Goal: Information Seeking & Learning: Check status

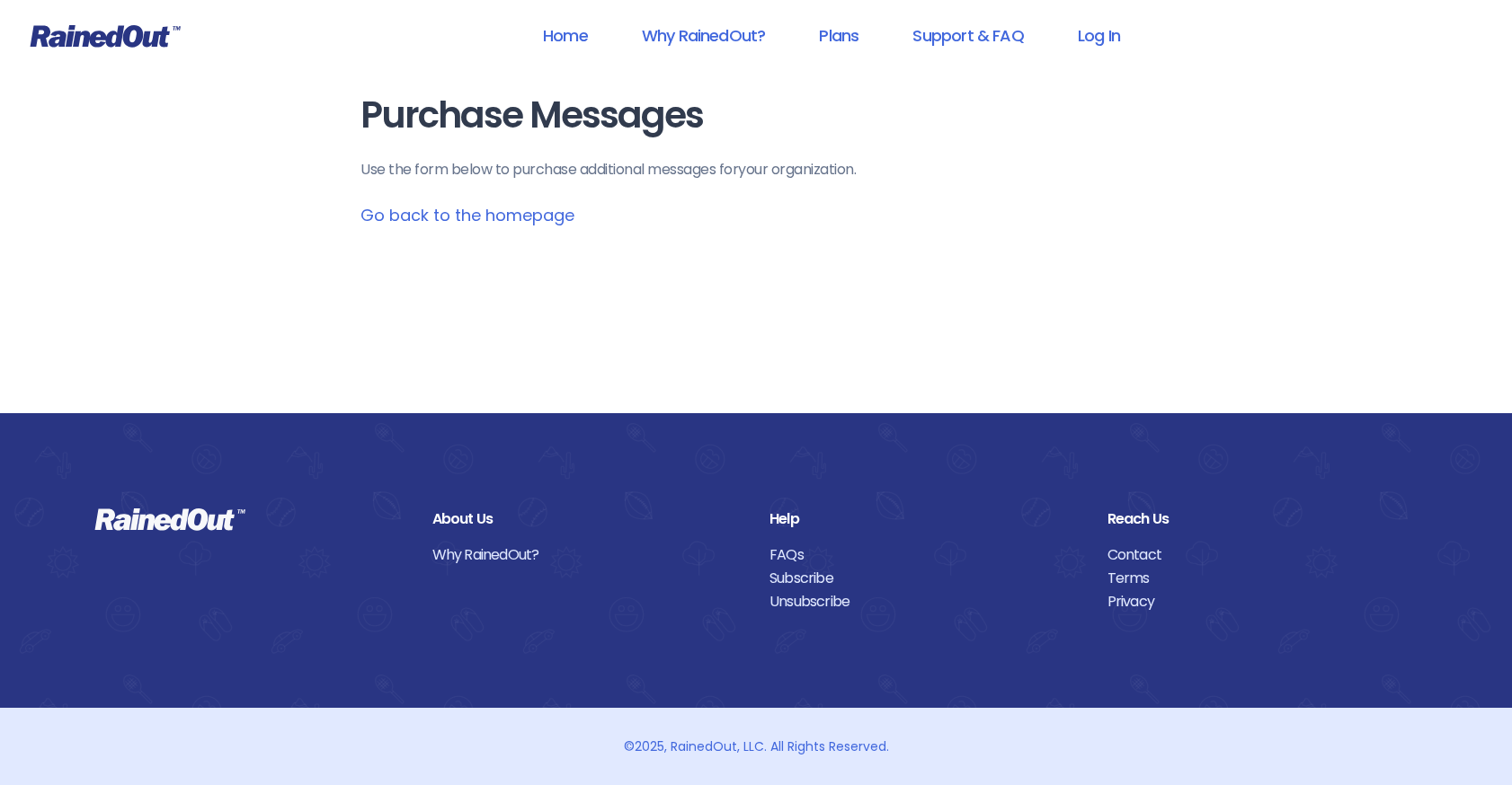
click at [663, 172] on p "Use the form below to purchase additional messages for your organization ." at bounding box center [756, 170] width 791 height 22
click at [563, 34] on link "Home" at bounding box center [565, 35] width 91 height 41
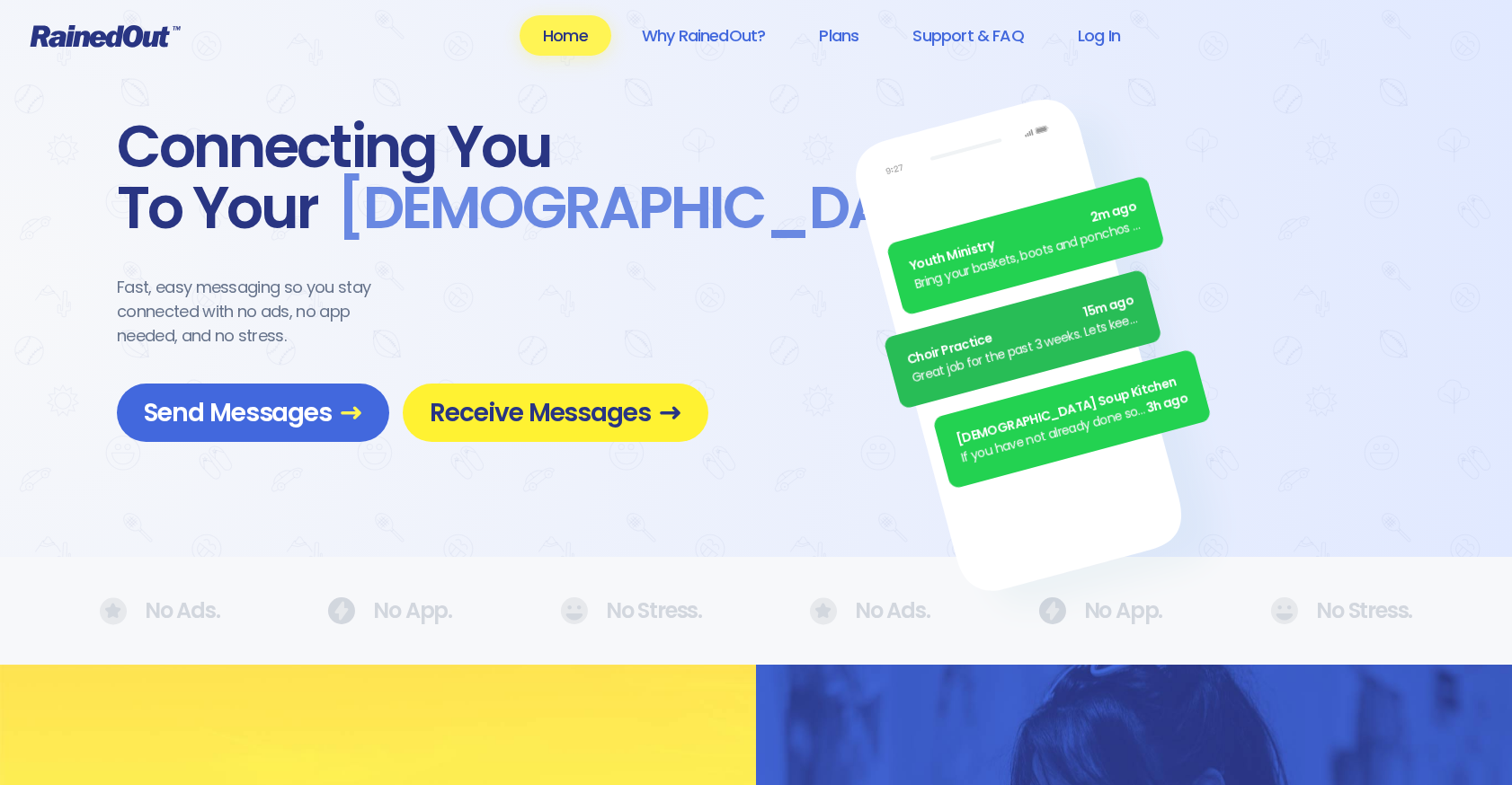
click at [562, 426] on span "Receive Messages" at bounding box center [556, 412] width 252 height 32
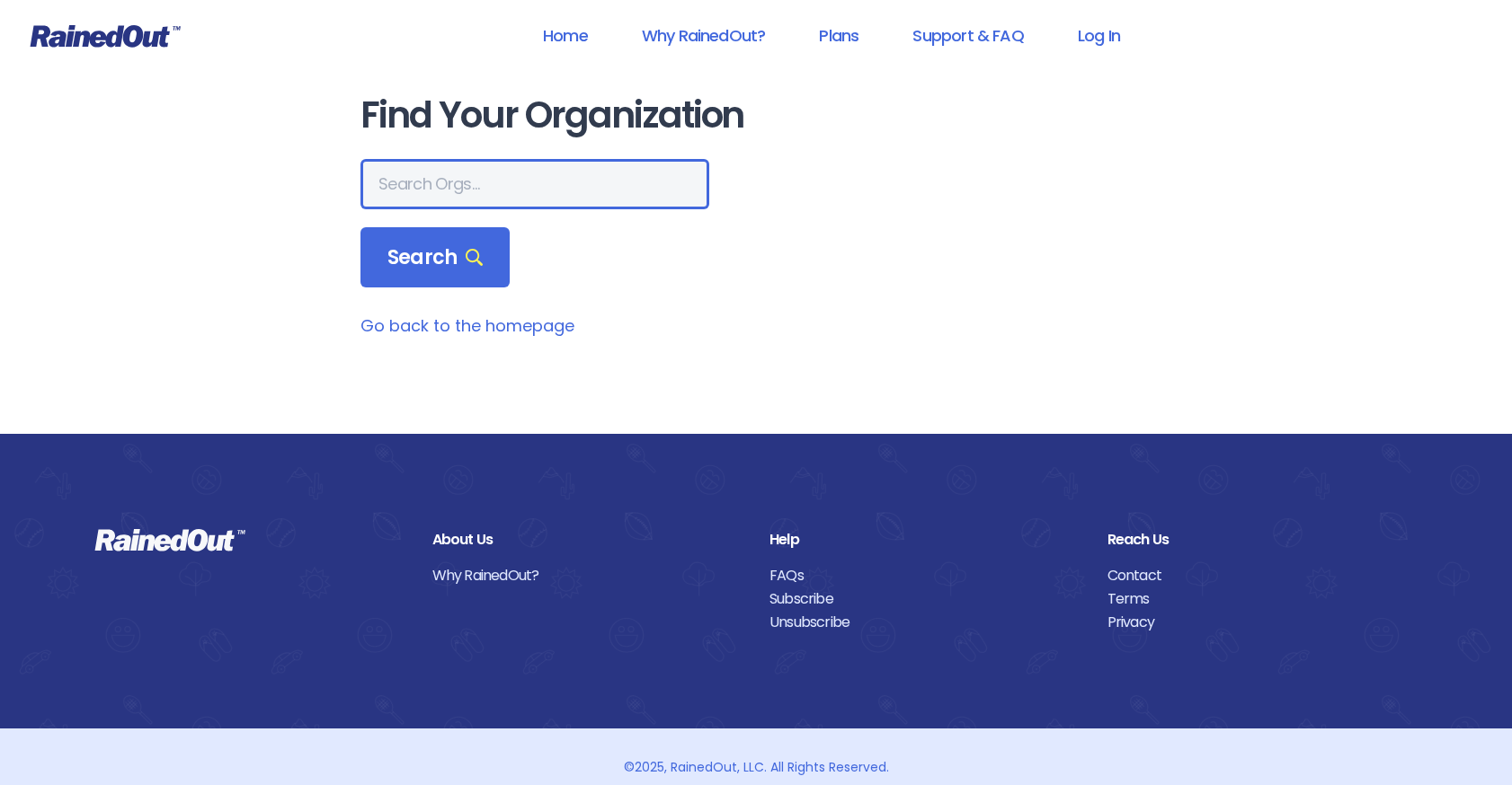
click at [517, 184] on input "text" at bounding box center [534, 184] width 348 height 51
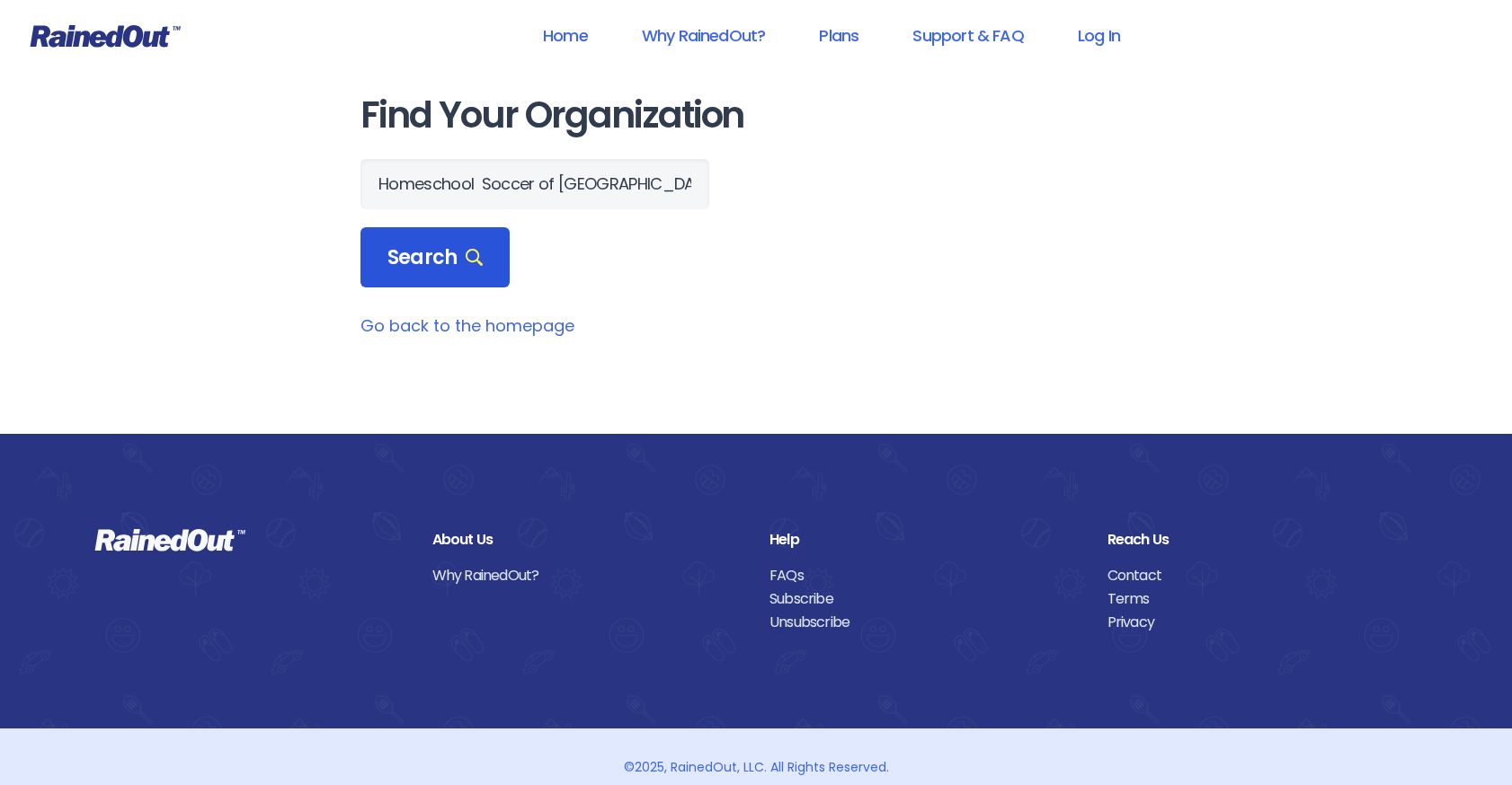
click at [407, 278] on div "Search" at bounding box center [434, 258] width 149 height 61
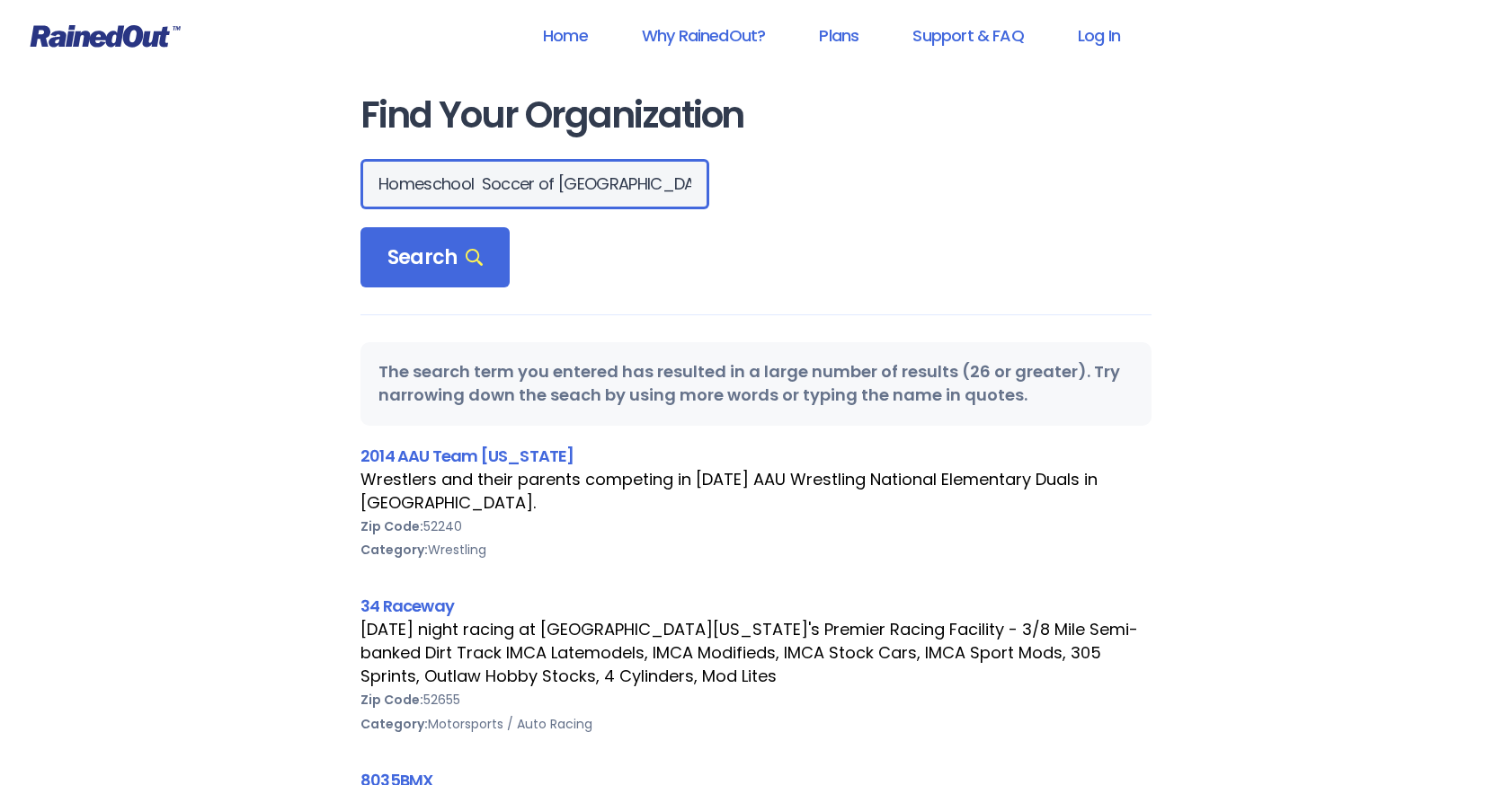
click at [613, 185] on input "Homeschool Soccer of Central Iowa" at bounding box center [534, 184] width 348 height 51
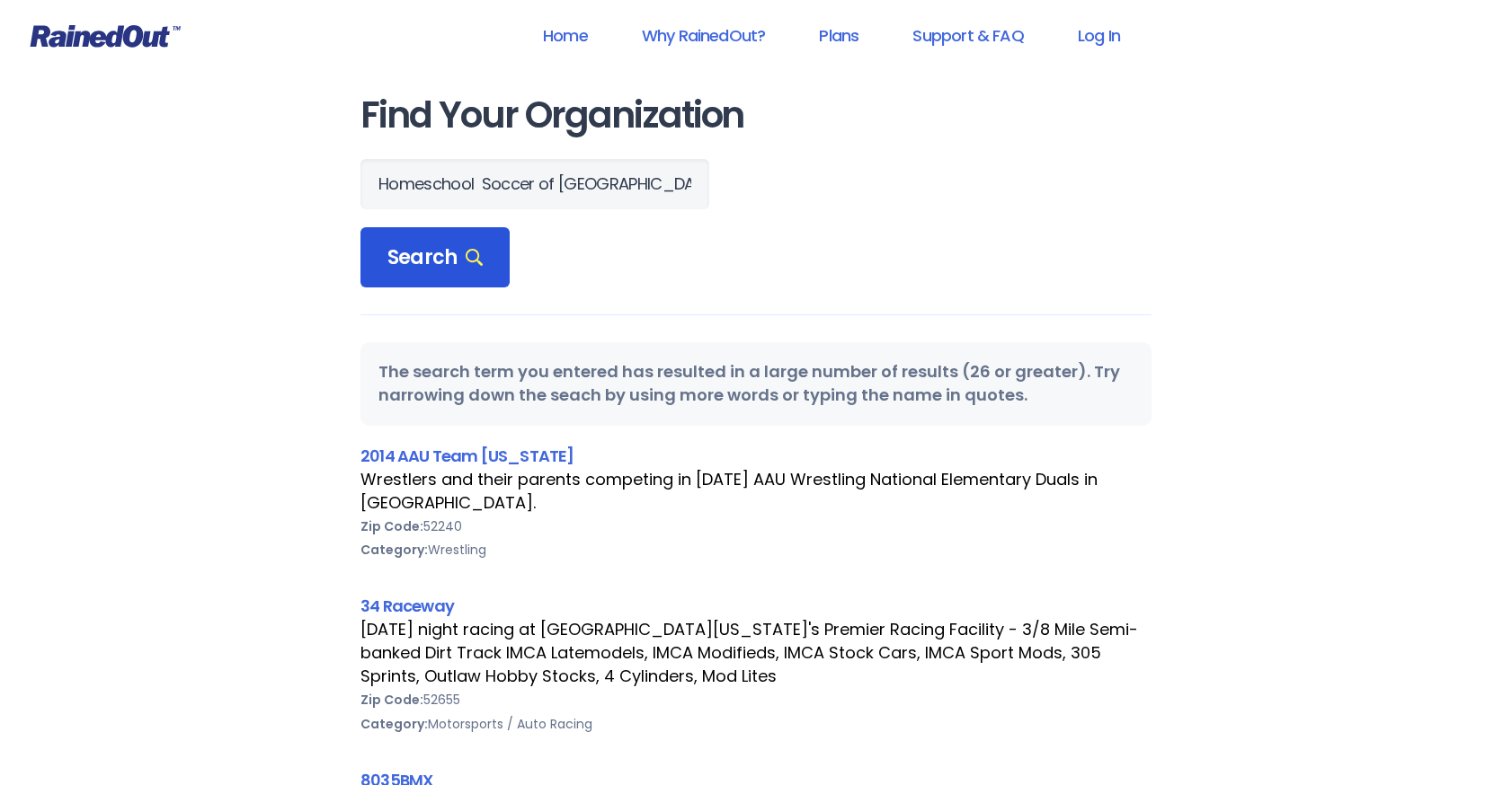
click at [449, 250] on span "Search" at bounding box center [434, 258] width 95 height 25
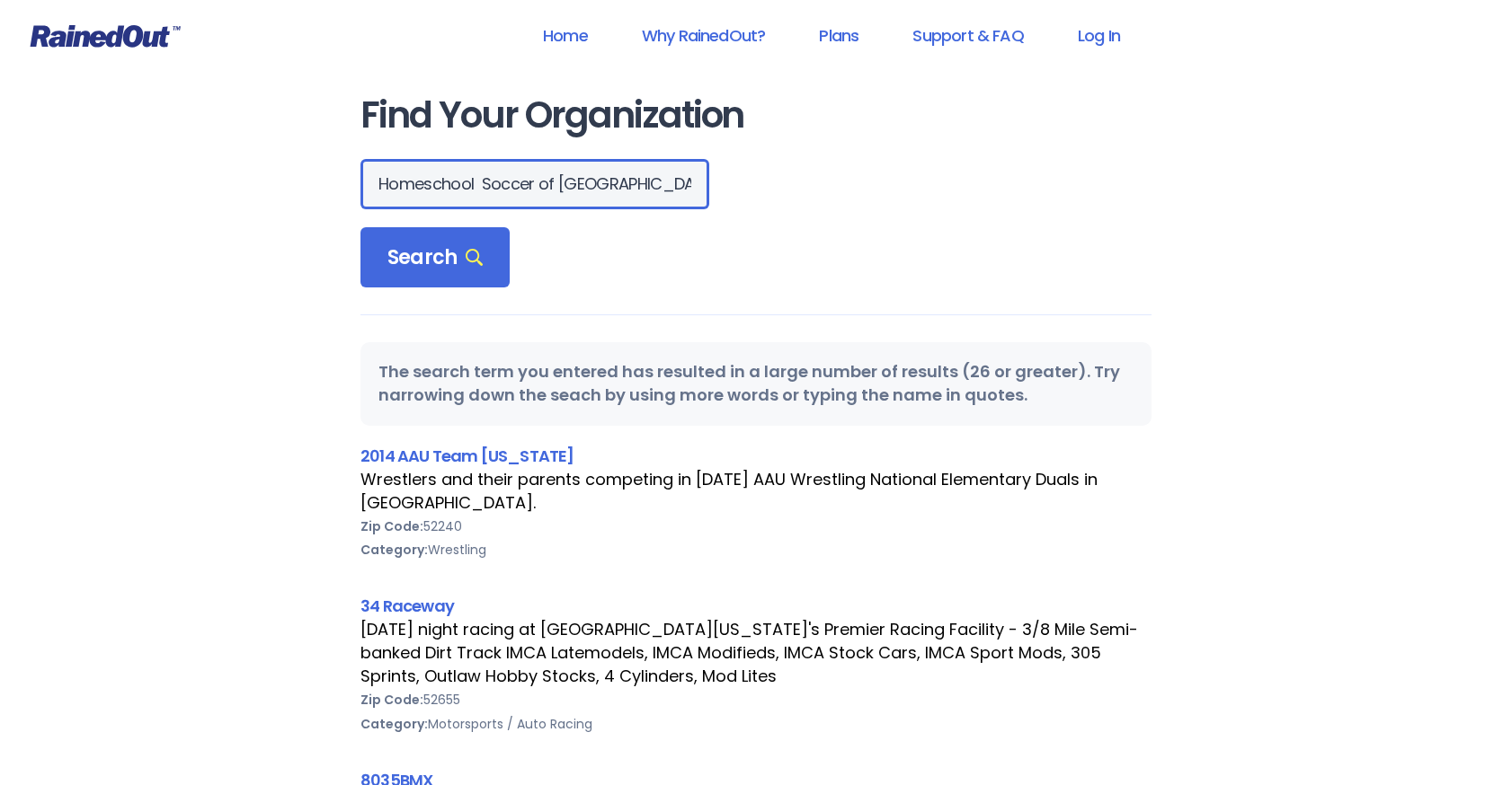
click at [670, 188] on input "Homeschool Soccer of Central Iowa" at bounding box center [534, 184] width 348 height 51
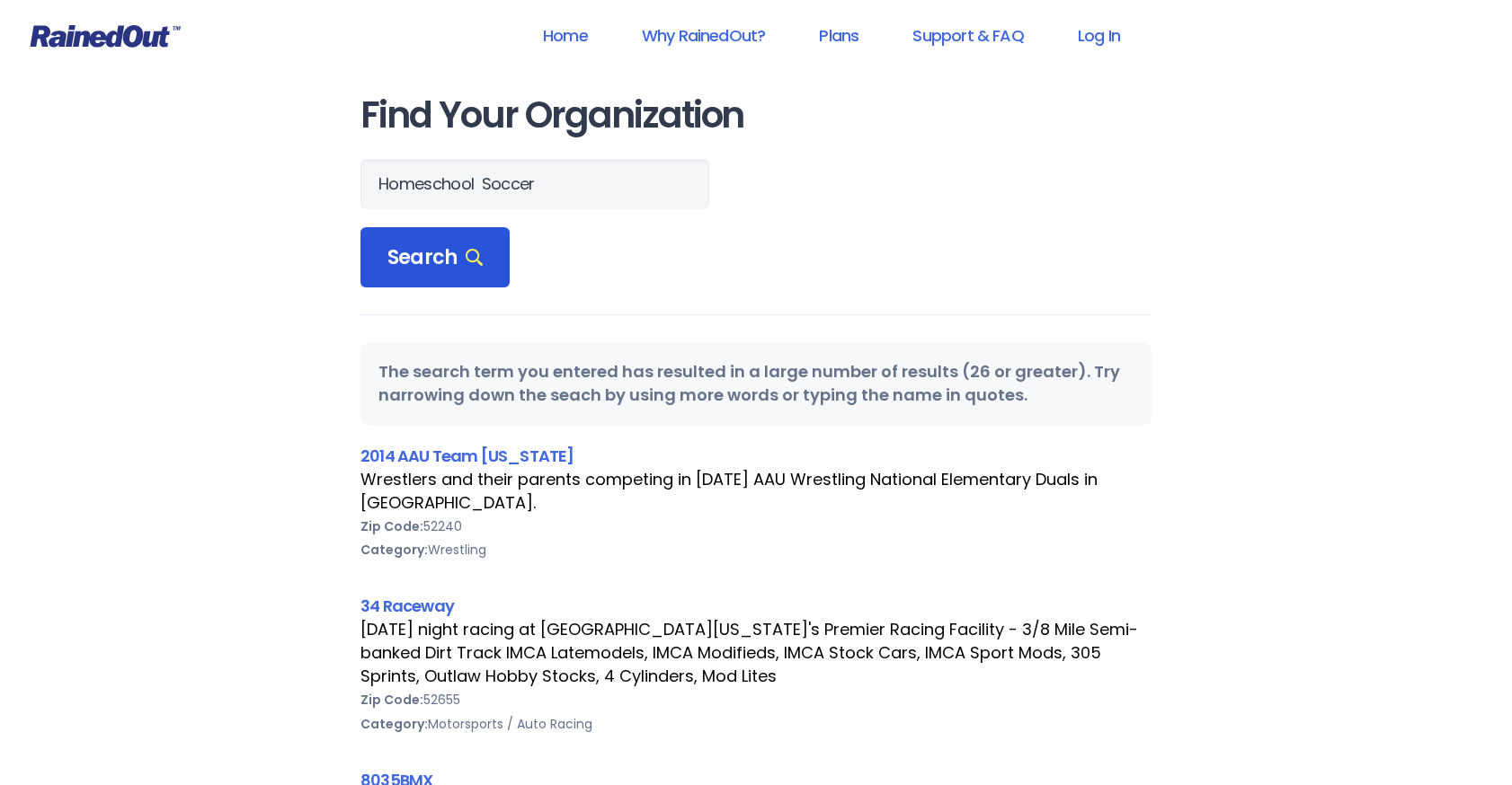
click at [426, 256] on span "Search" at bounding box center [434, 258] width 95 height 25
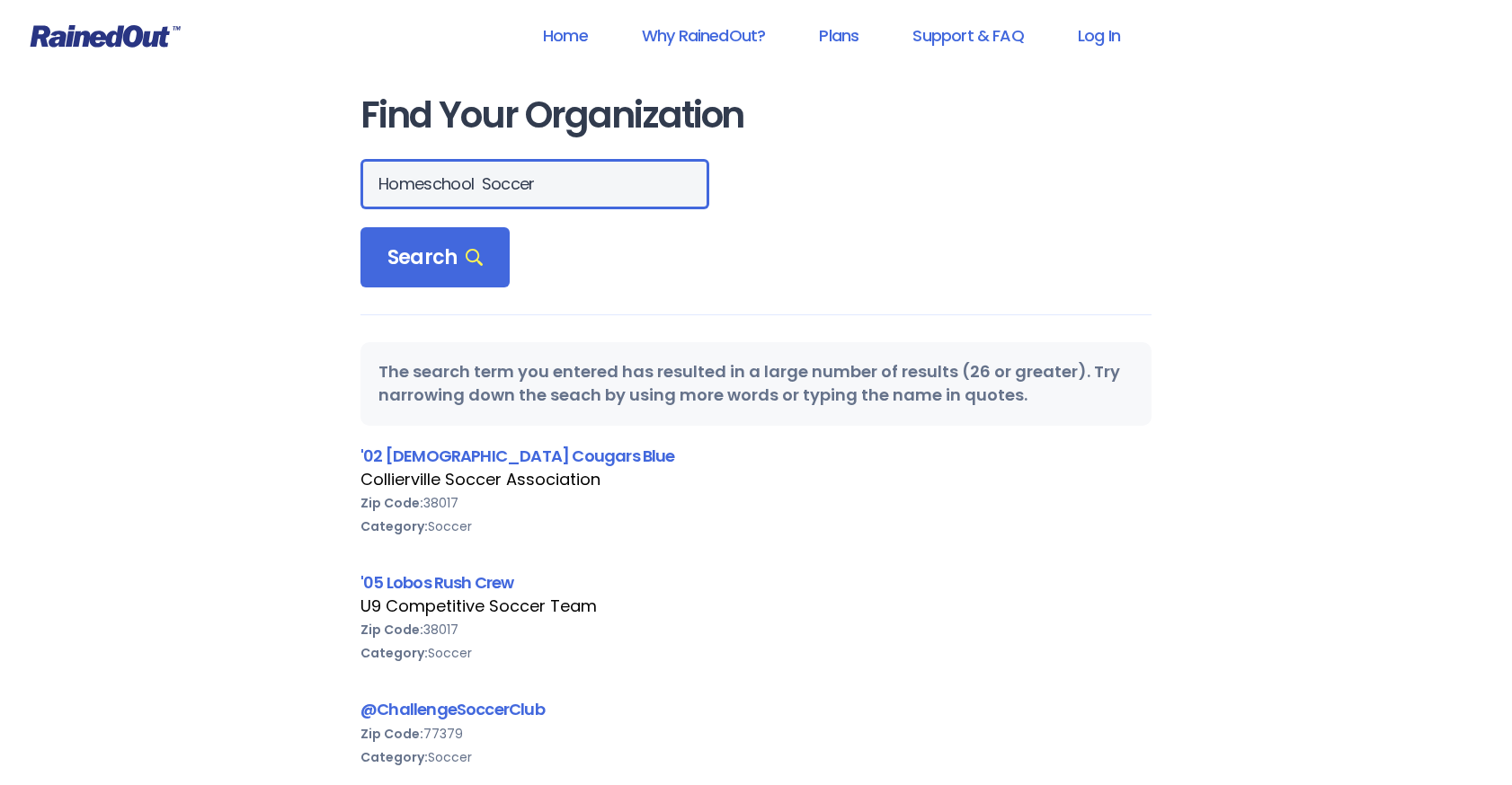
click at [376, 188] on input "Homeschool Soccer" at bounding box center [534, 184] width 348 height 51
click at [603, 190] on input "Homeschool Soccer" at bounding box center [534, 184] width 348 height 51
type input "Homeschool Soccer of Central Iowa"
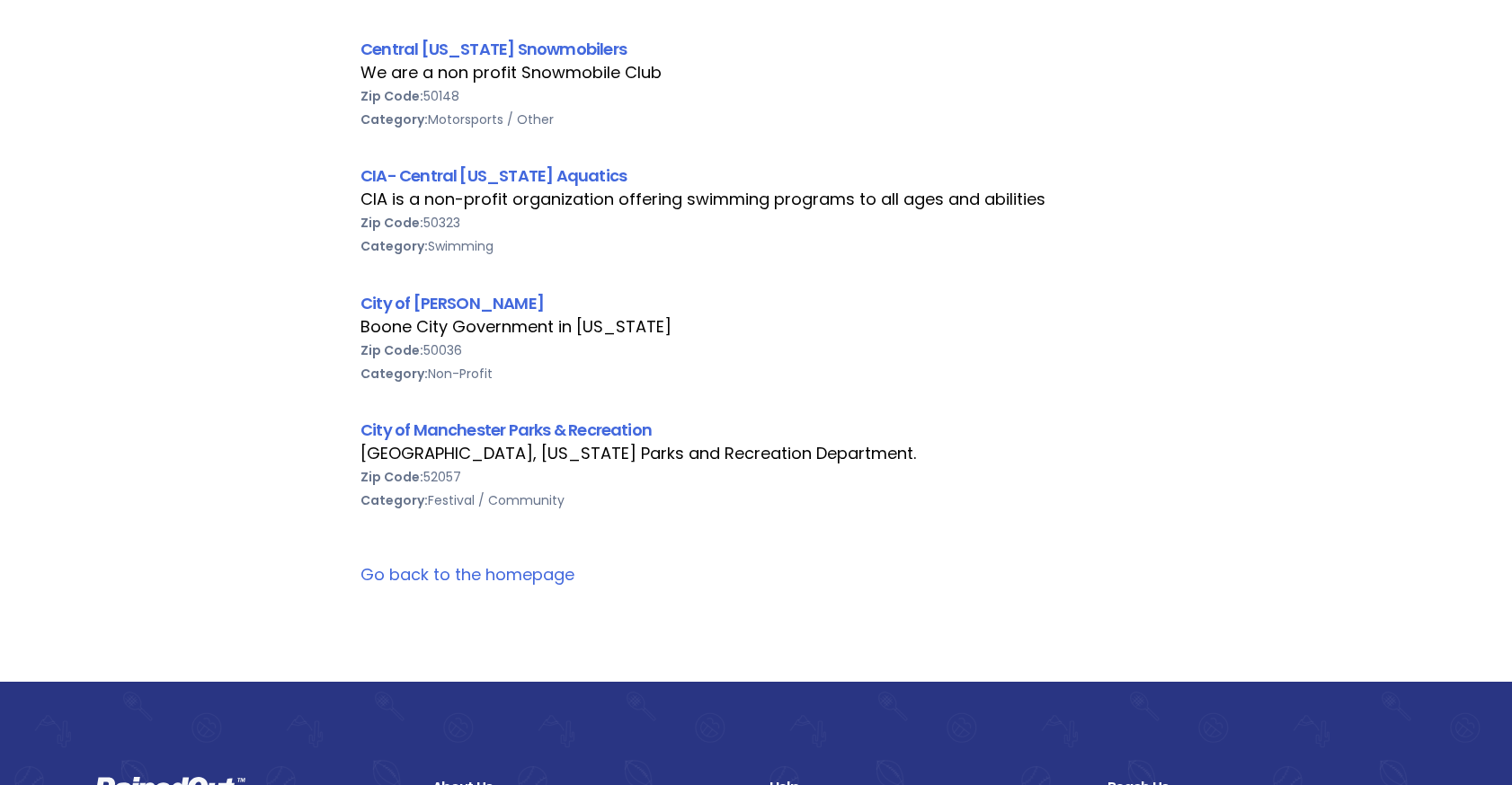
scroll to position [3130, 0]
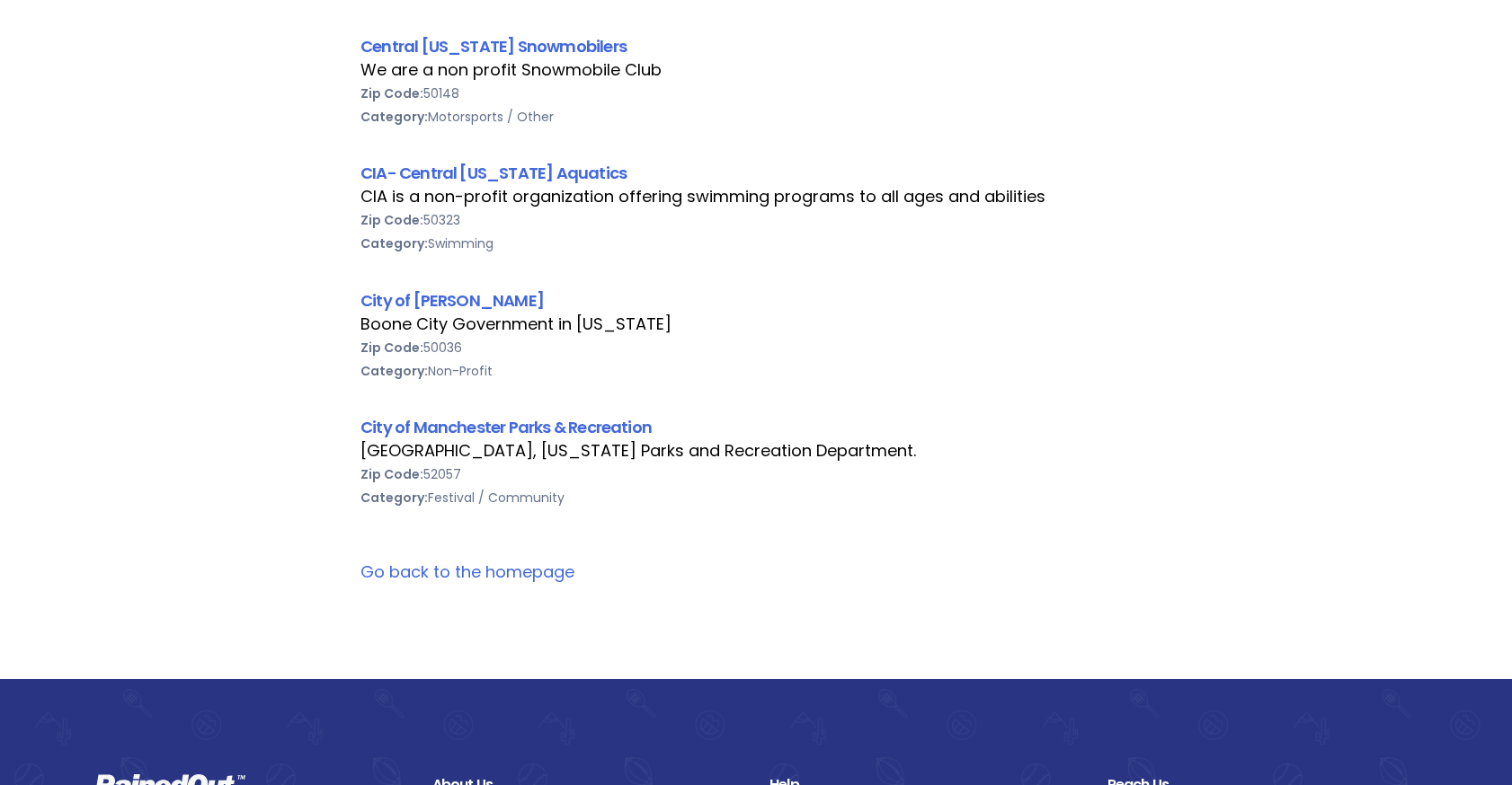
click at [524, 561] on link "Go back to the homepage" at bounding box center [467, 572] width 214 height 23
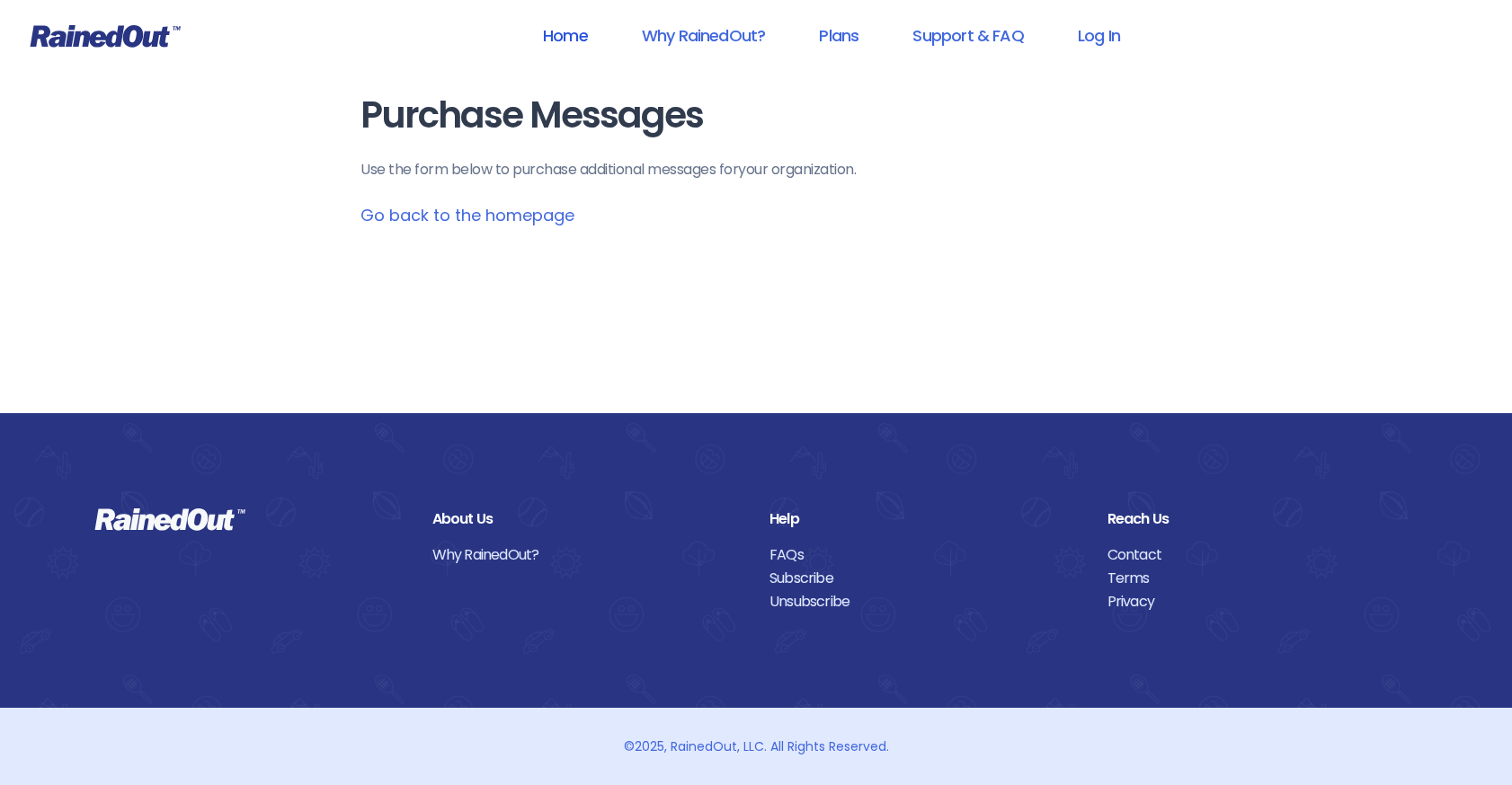
click at [566, 39] on link "Home" at bounding box center [565, 35] width 91 height 41
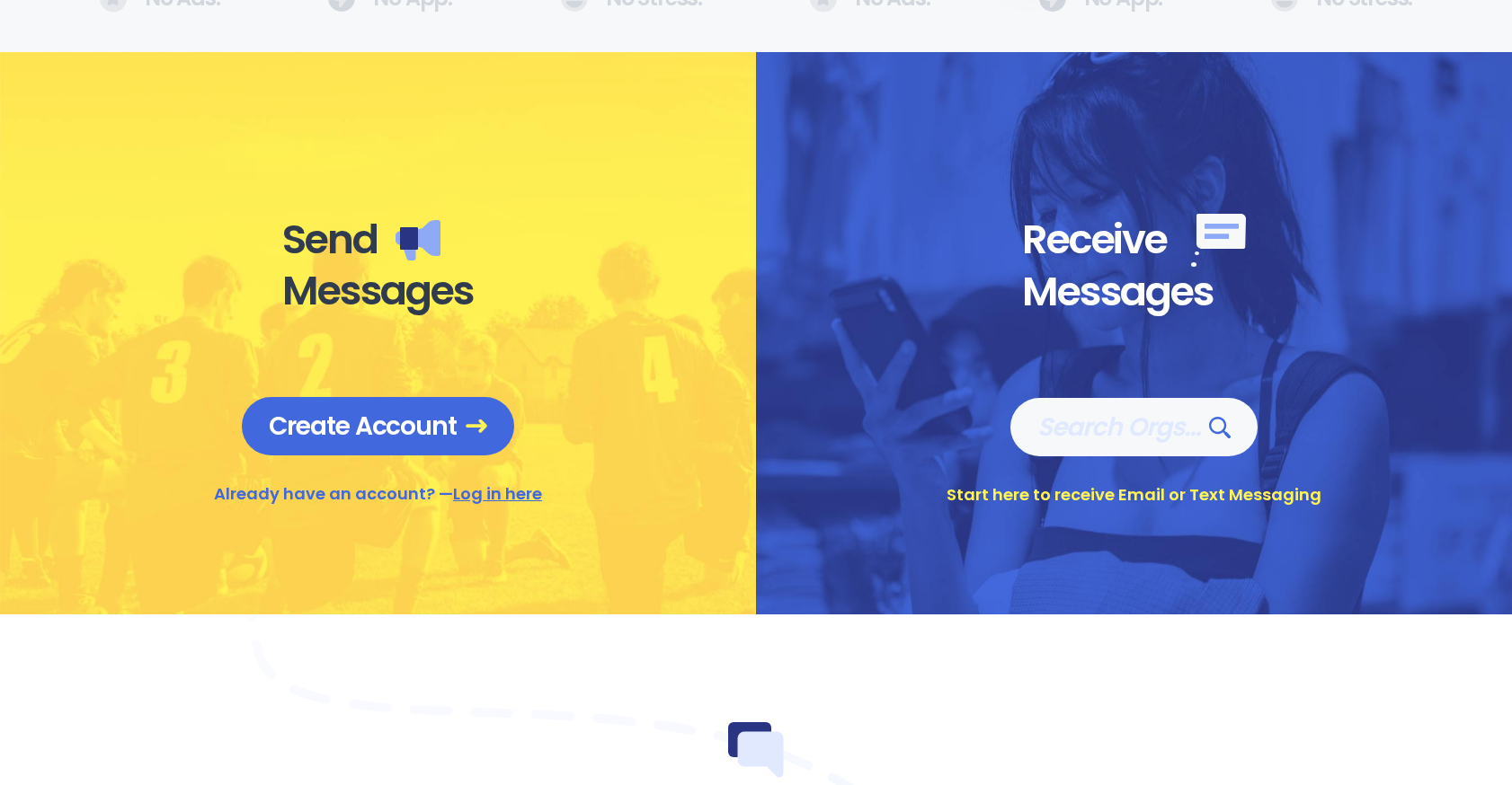
scroll to position [613, 0]
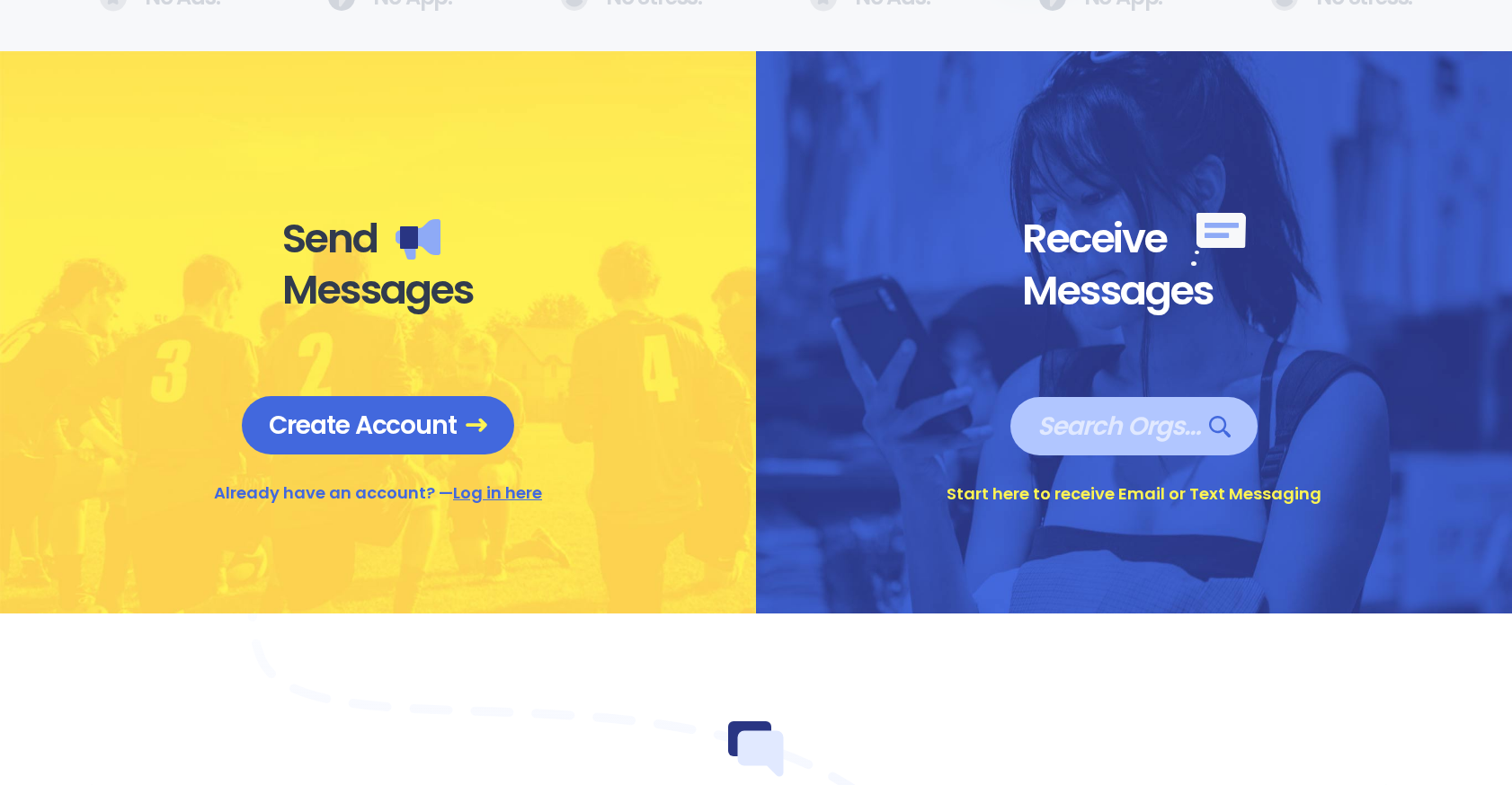
click at [1089, 419] on span "Search Orgs…" at bounding box center [1133, 426] width 193 height 32
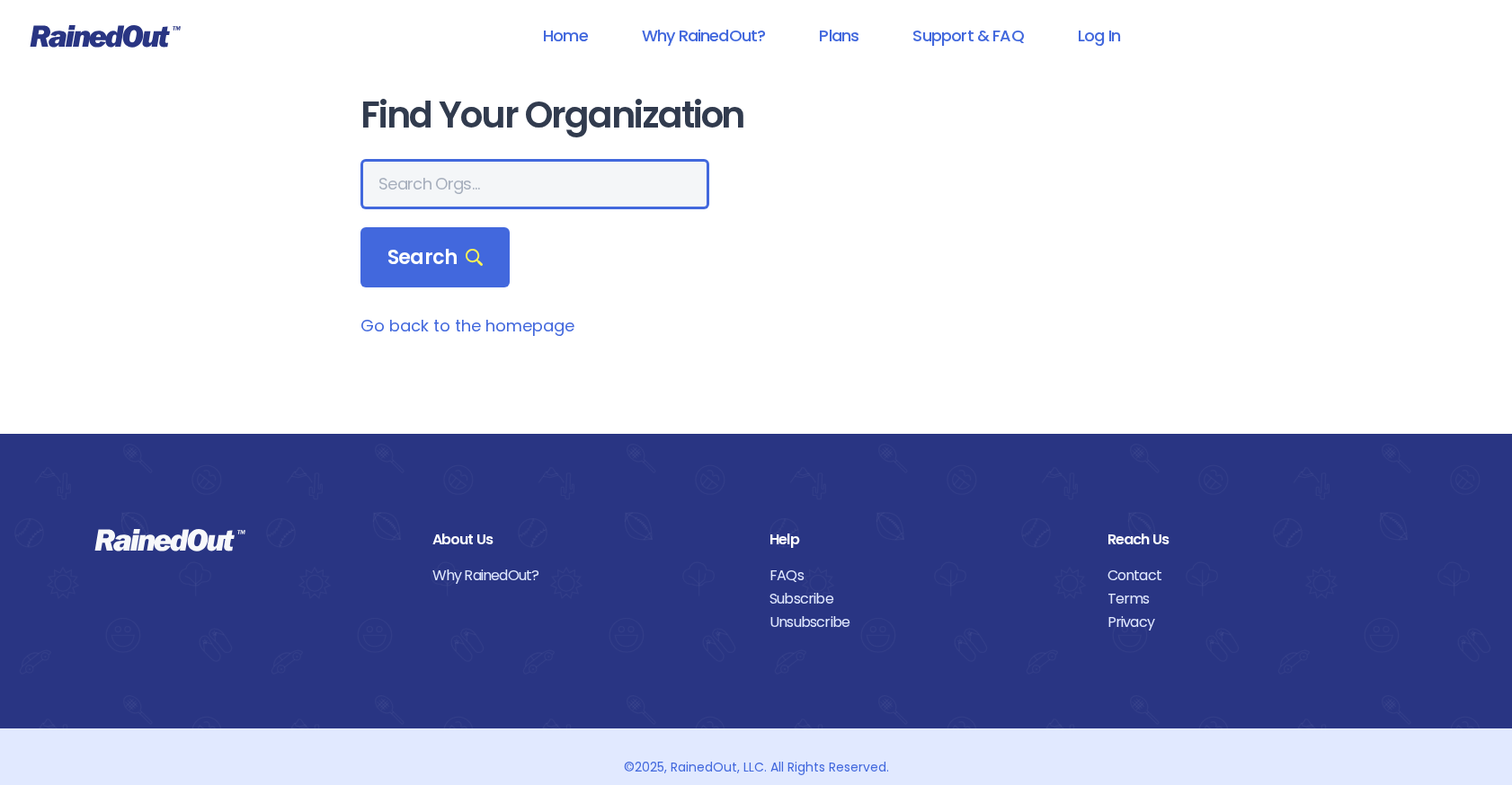
click at [452, 189] on input "text" at bounding box center [534, 184] width 348 height 51
type input "Homeschool Soccer"
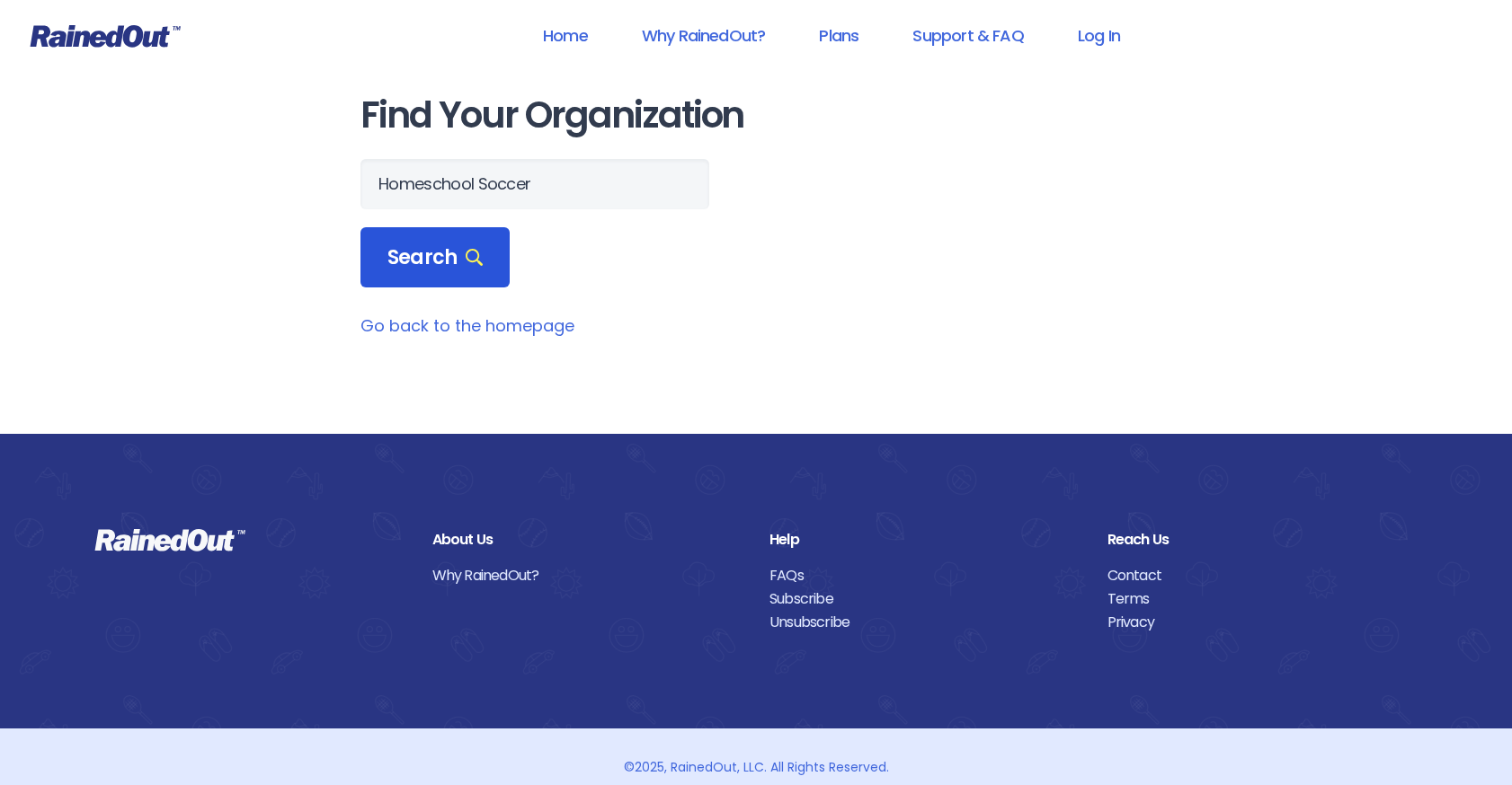
click at [408, 261] on span "Search" at bounding box center [434, 258] width 95 height 25
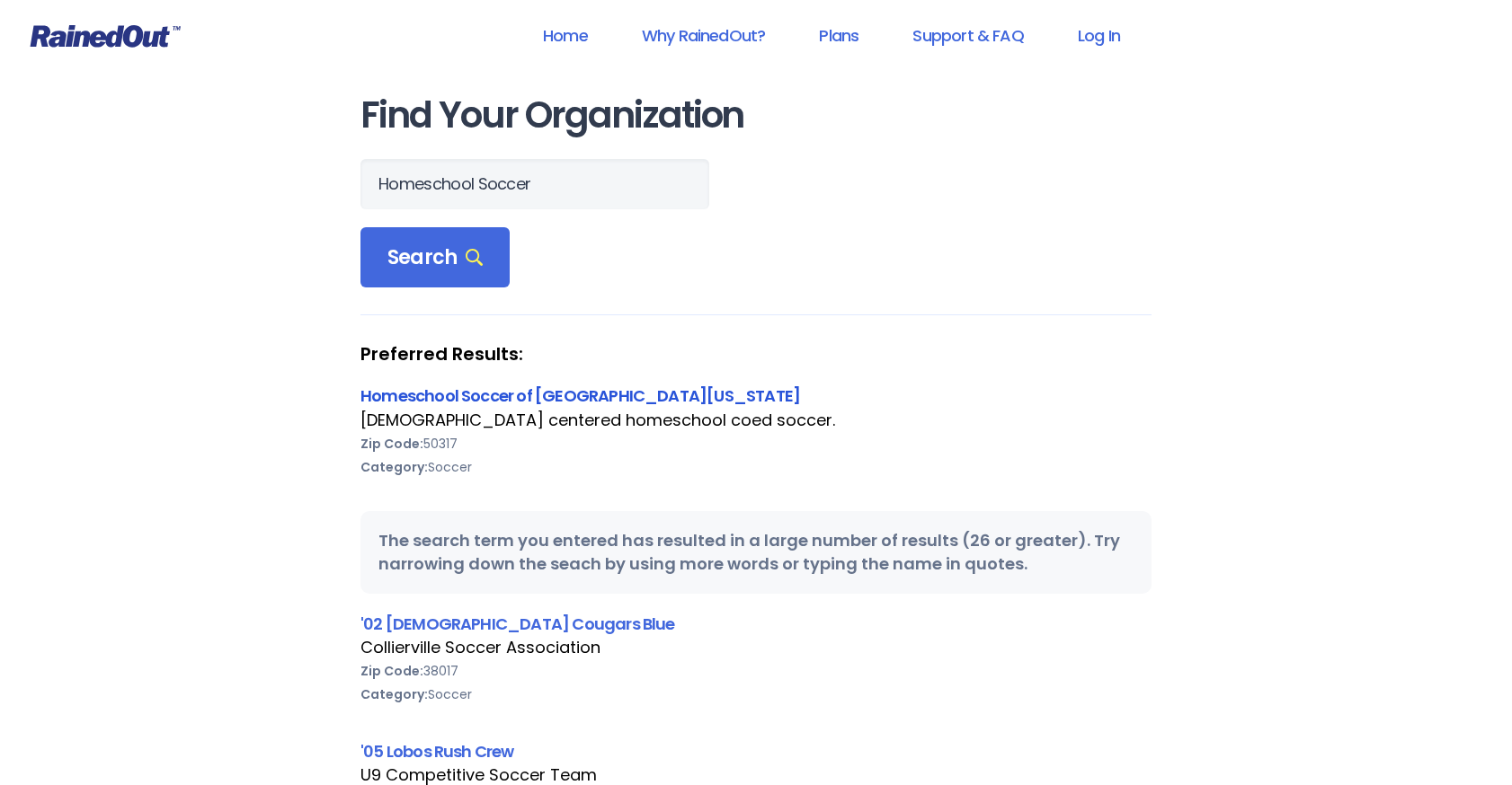
click at [527, 392] on link "Homeschool Soccer of Central Iowa" at bounding box center [580, 395] width 440 height 23
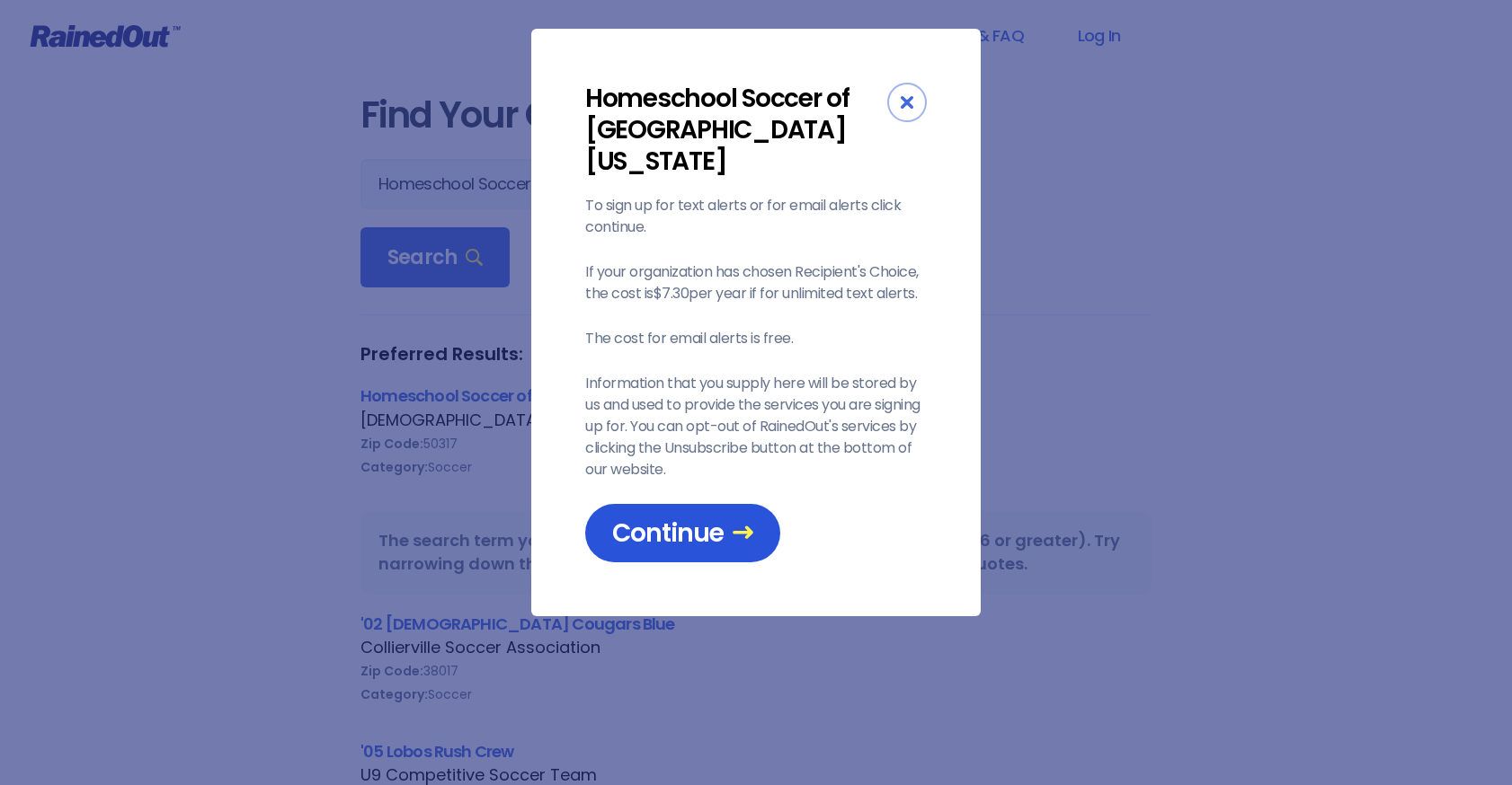
click at [650, 517] on span "Continue" at bounding box center [682, 533] width 141 height 32
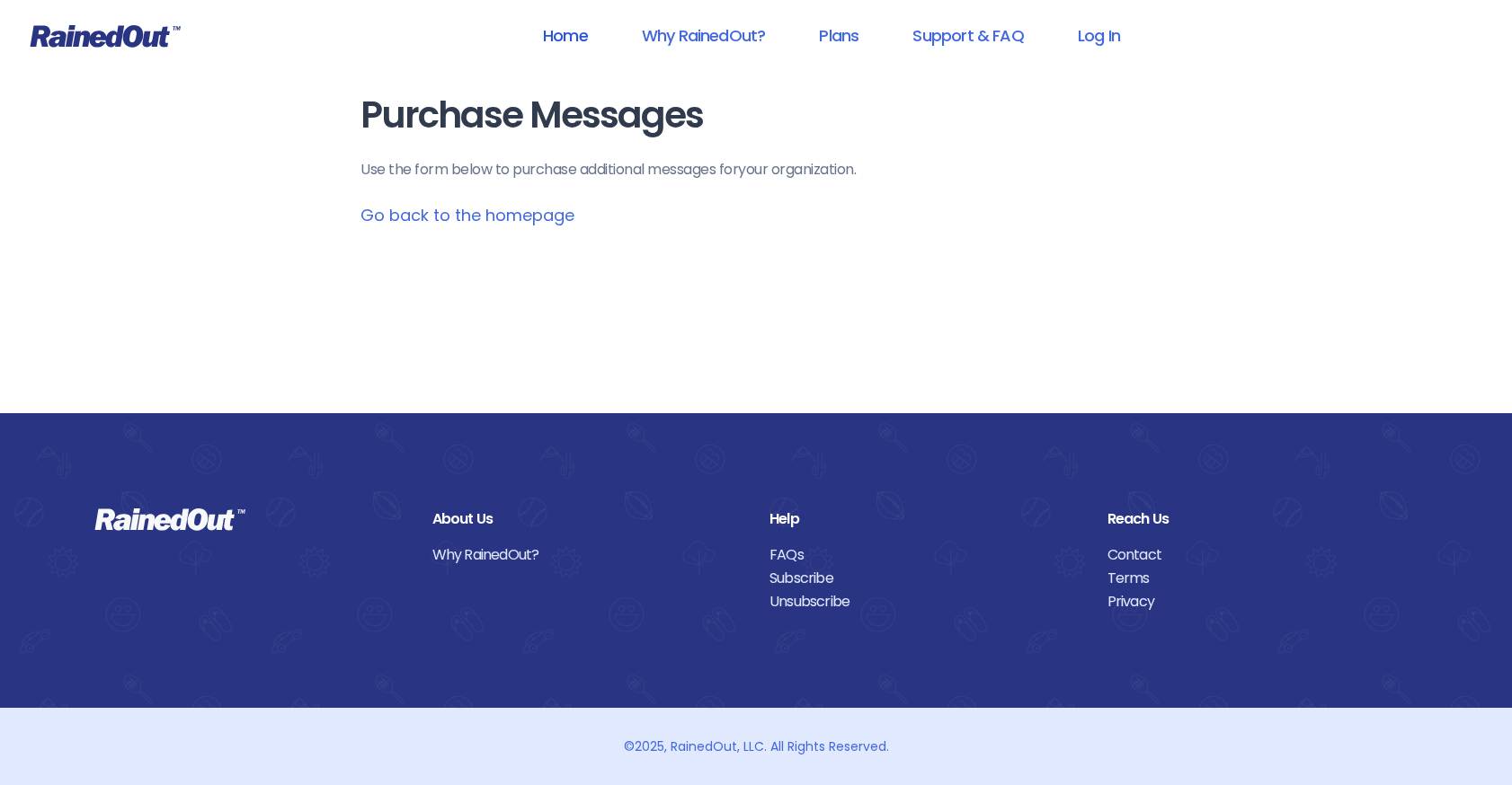
click at [571, 41] on link "Home" at bounding box center [565, 35] width 91 height 41
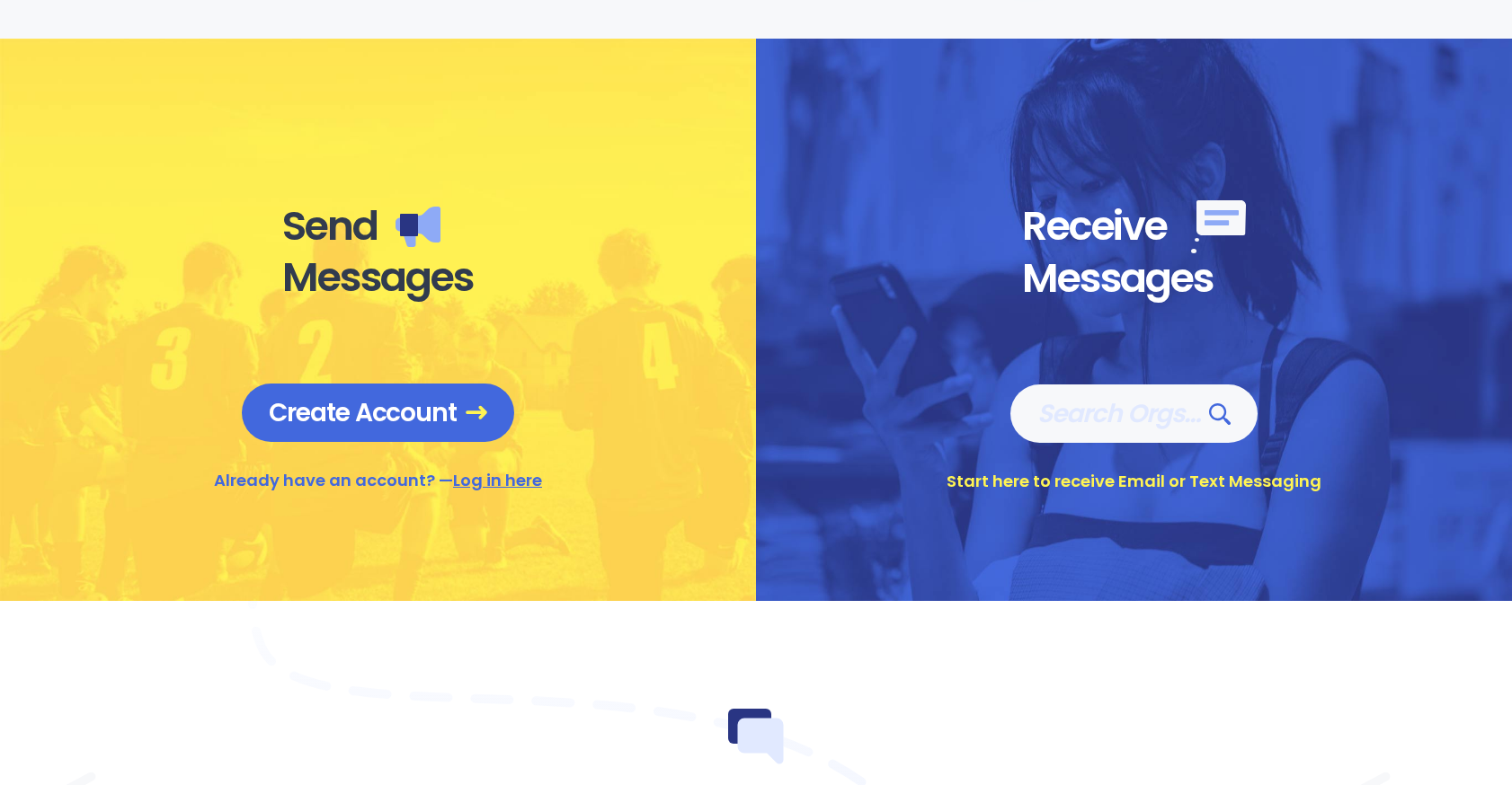
scroll to position [629, 0]
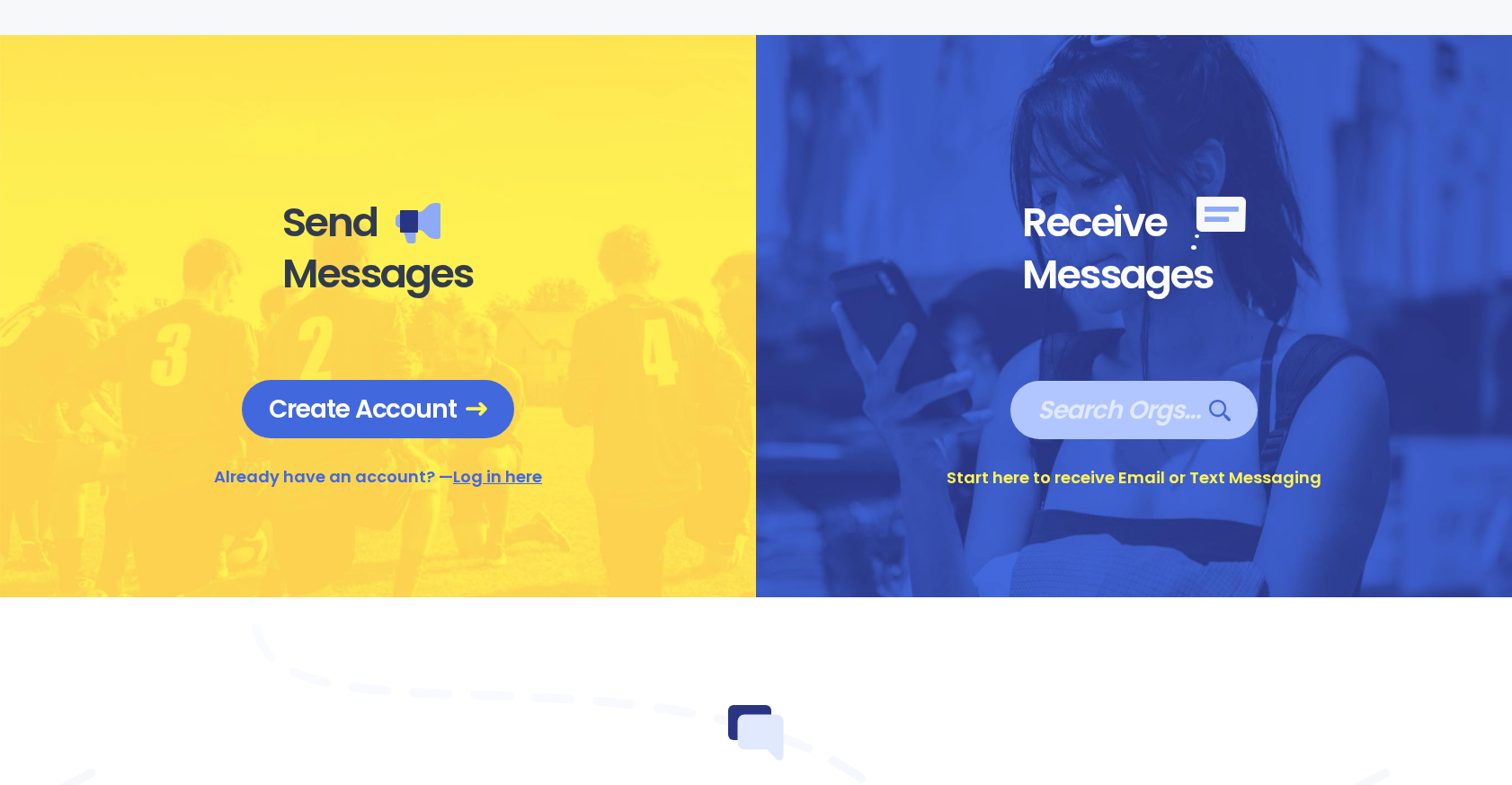
click at [1070, 407] on span "Search Orgs…" at bounding box center [1133, 410] width 193 height 32
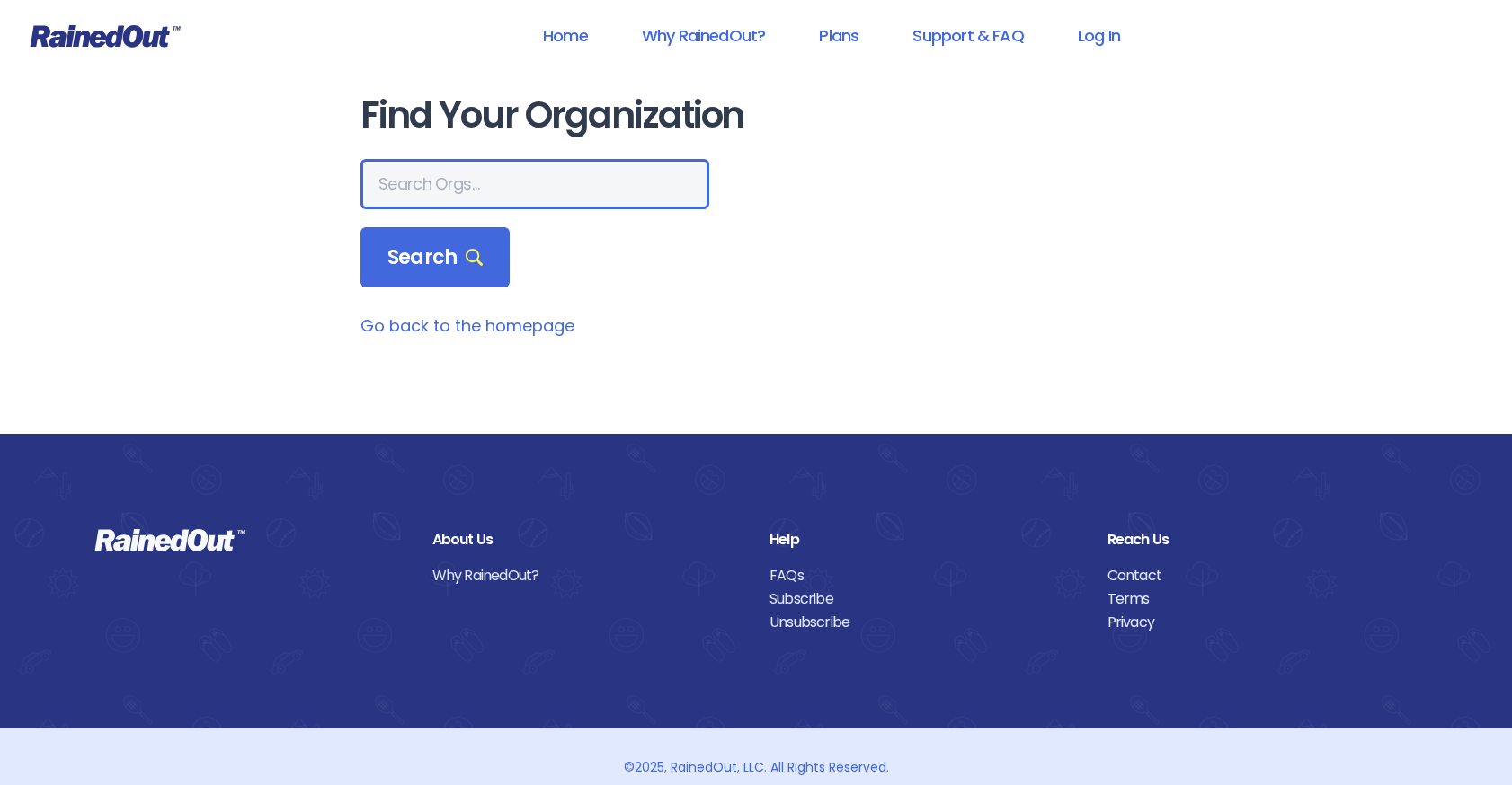
click at [541, 194] on input "text" at bounding box center [534, 184] width 348 height 51
type input "homeschool soccer"
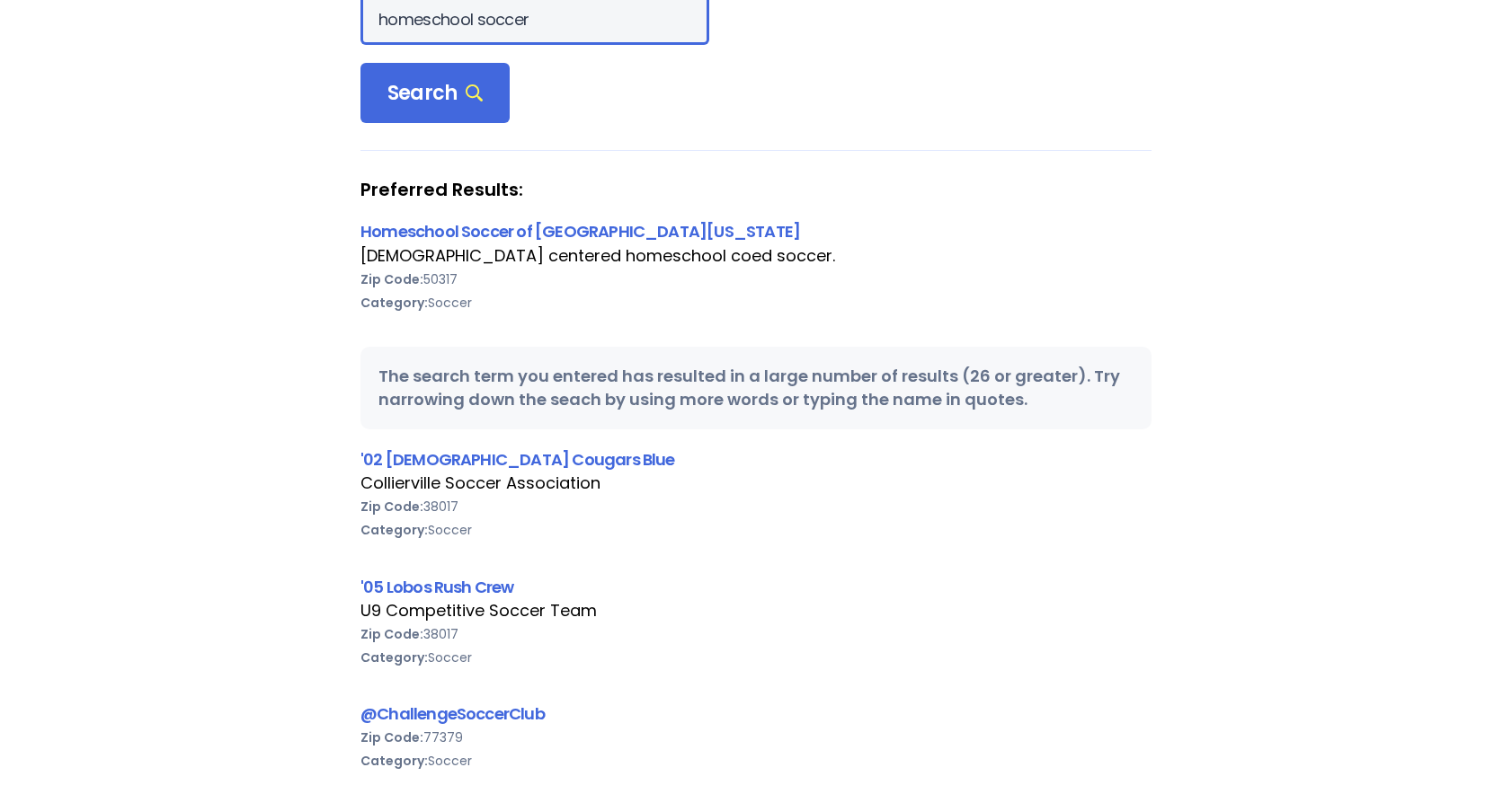
scroll to position [170, 0]
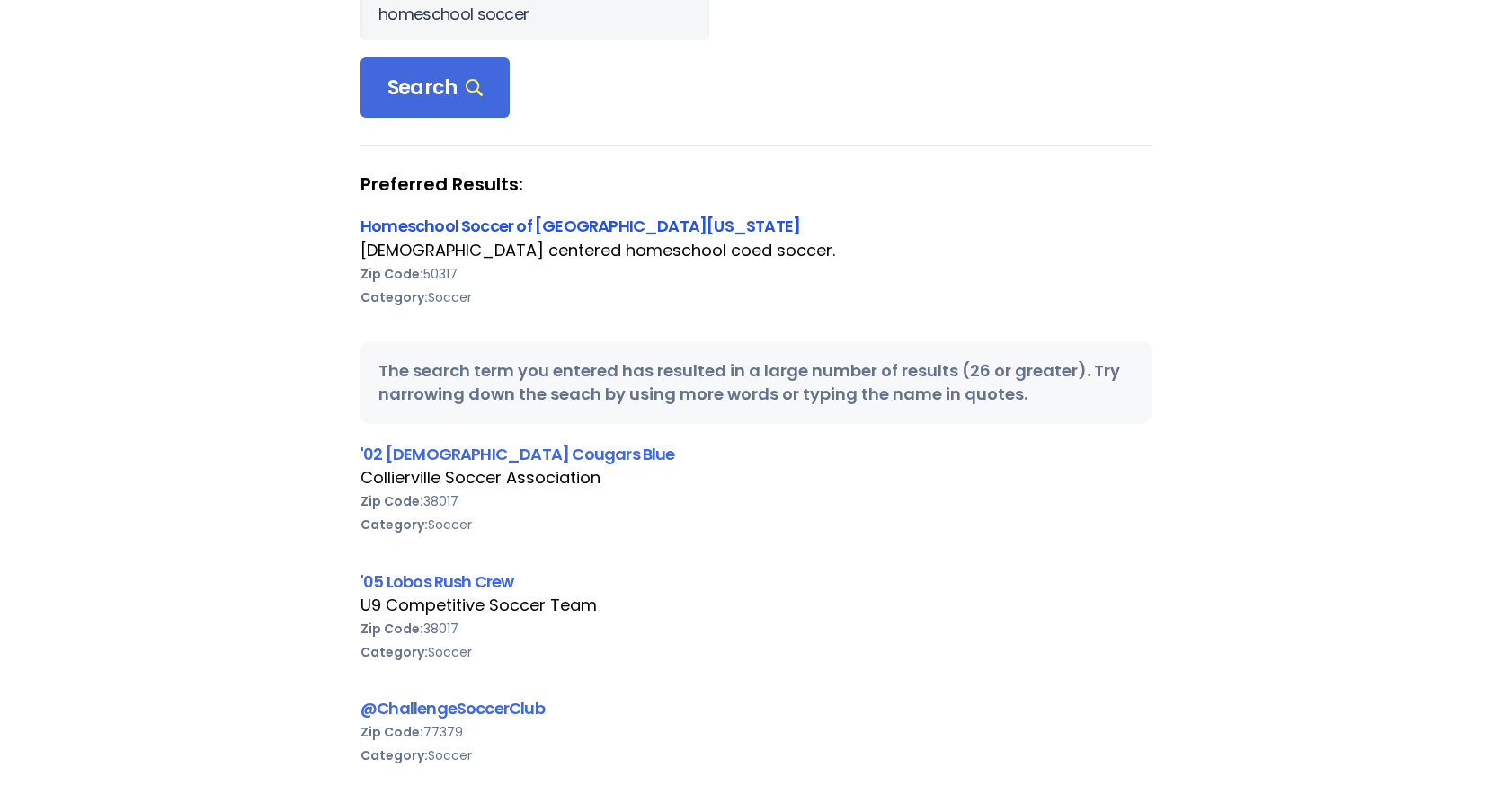
click at [421, 223] on link "Homeschool Soccer of Central Iowa" at bounding box center [580, 225] width 440 height 23
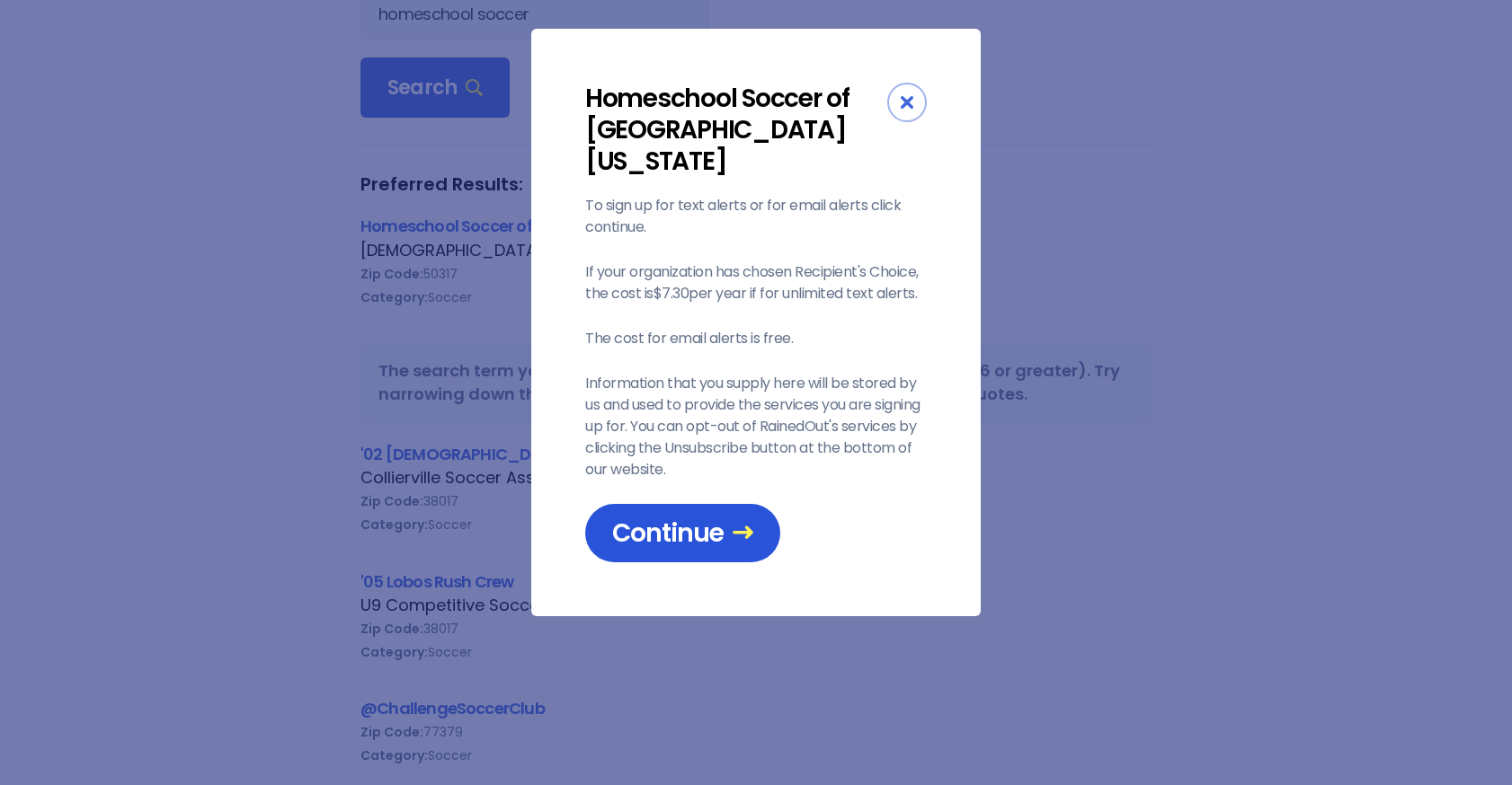
click at [678, 517] on span "Continue" at bounding box center [682, 533] width 141 height 32
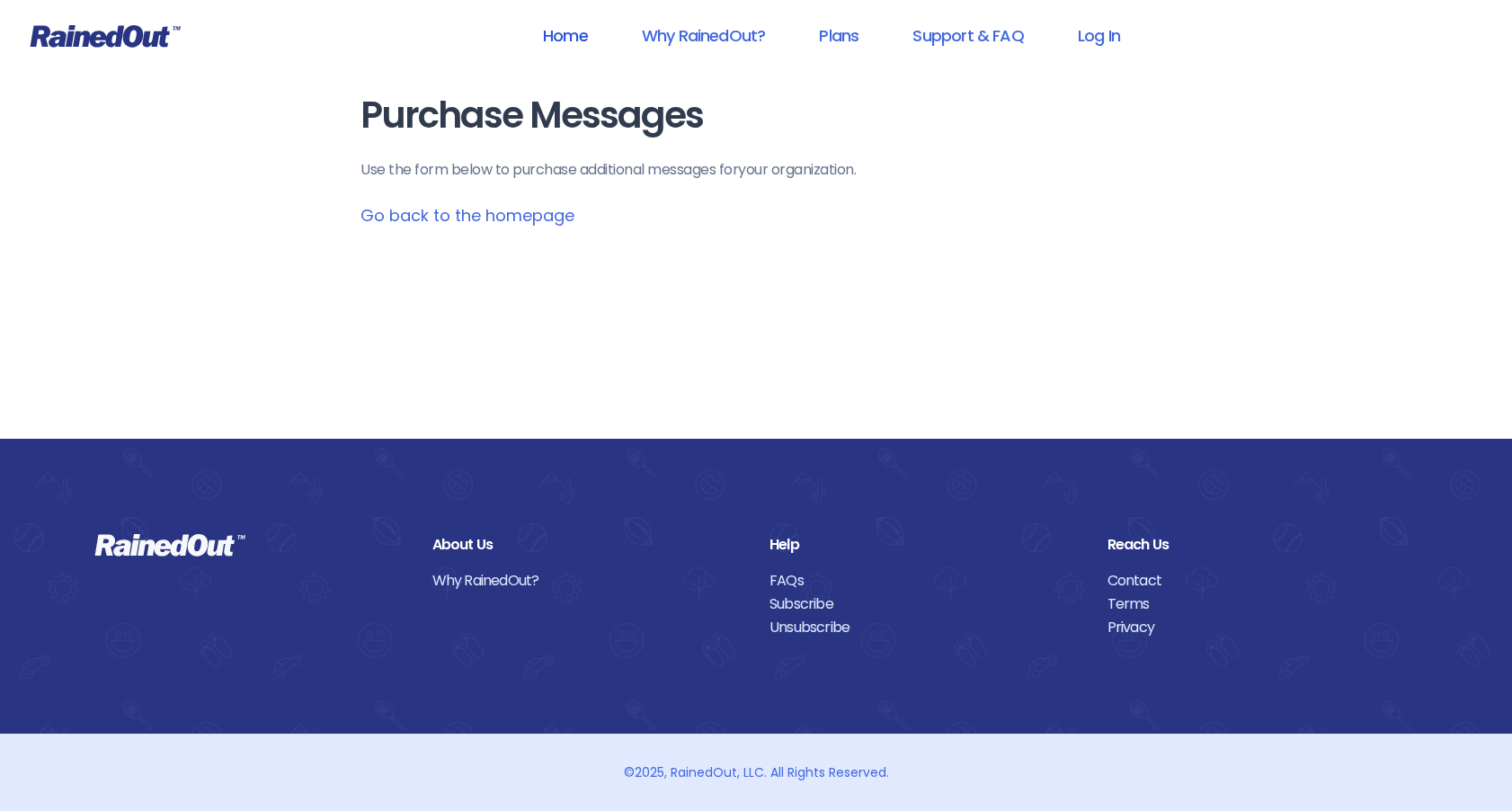
click at [561, 33] on link "Home" at bounding box center [565, 35] width 91 height 41
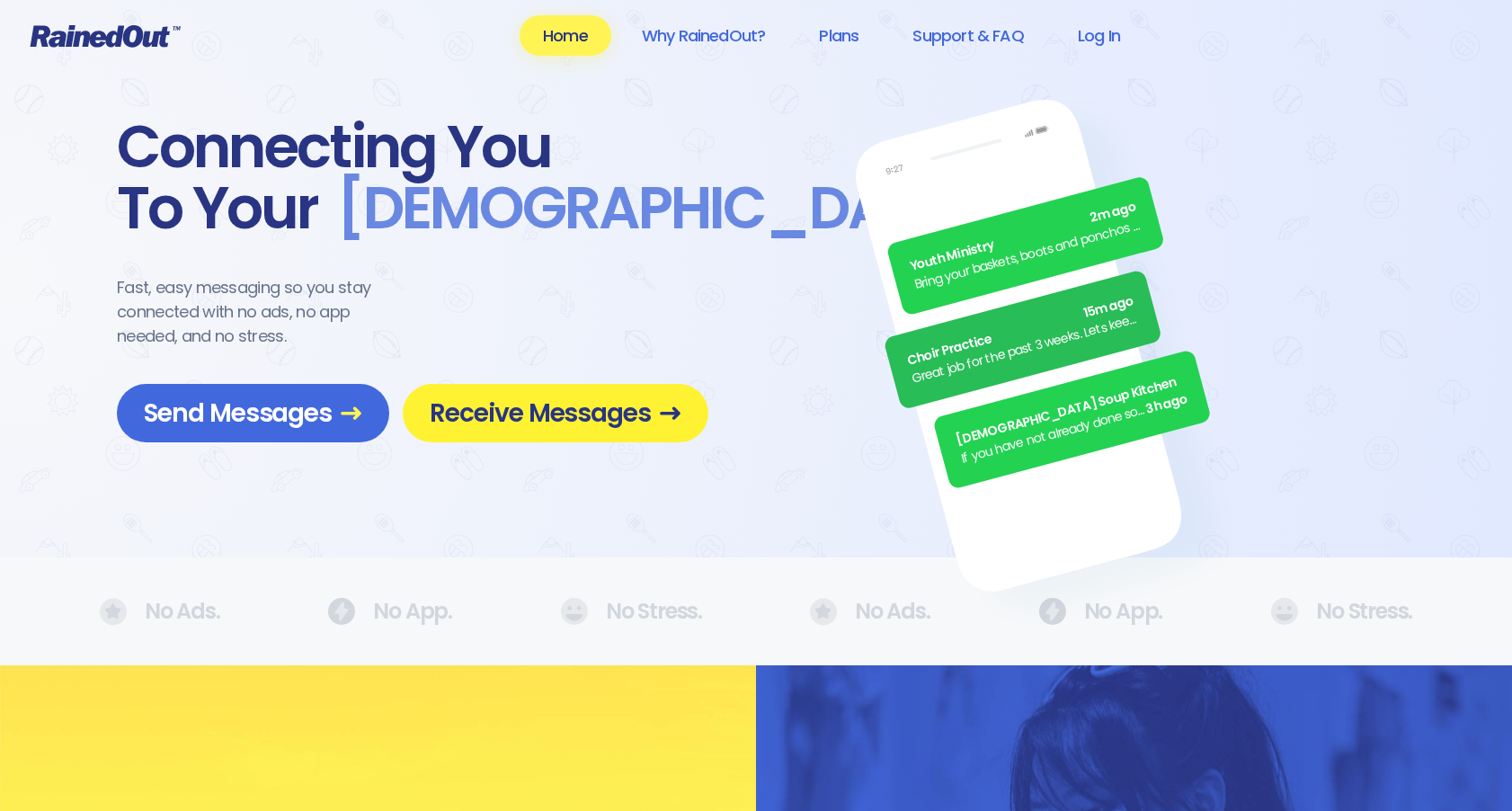
click at [593, 408] on span "Receive Messages" at bounding box center [556, 413] width 252 height 32
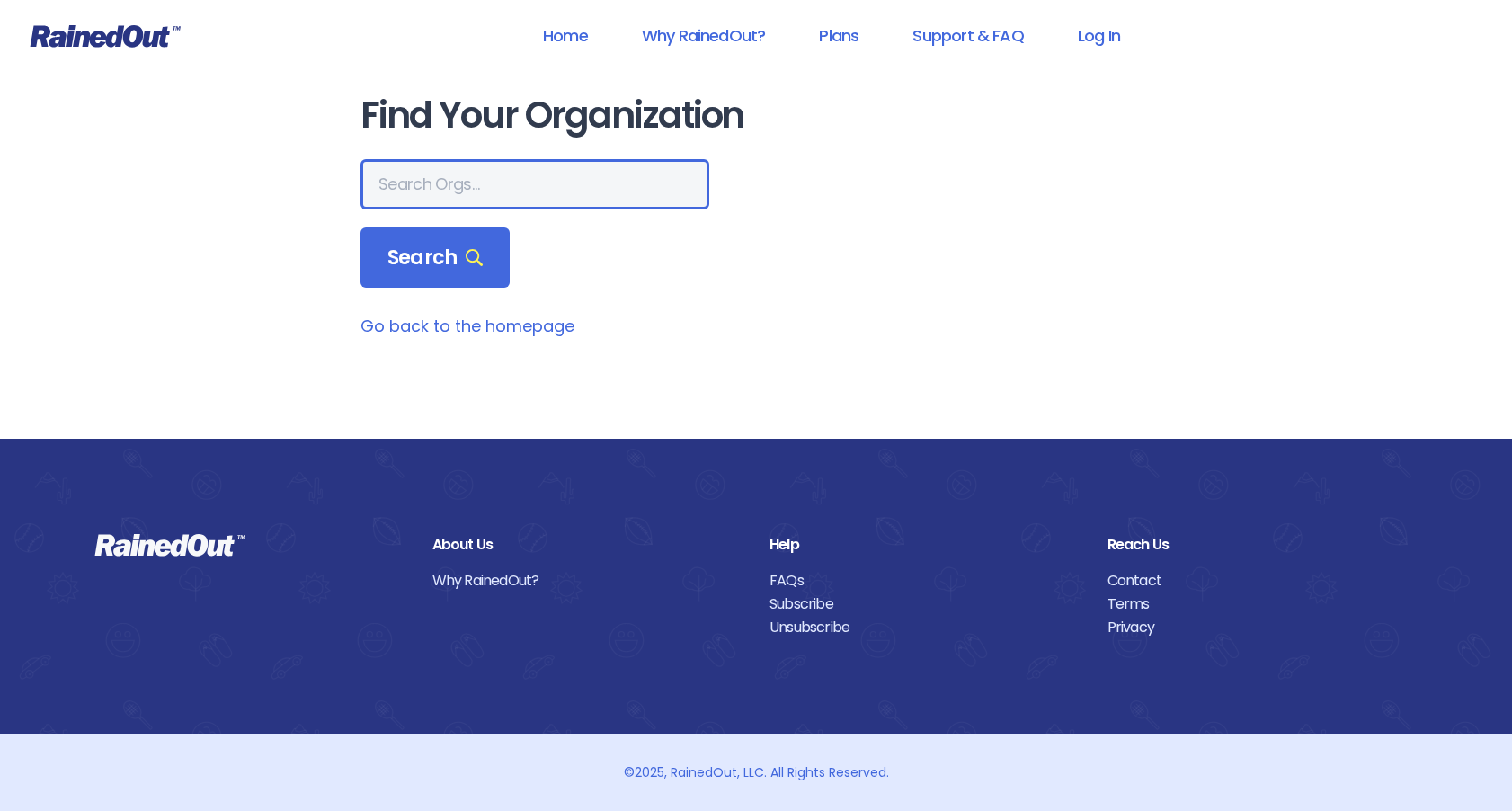
click at [541, 192] on input "text" at bounding box center [534, 185] width 348 height 51
type input "6716"
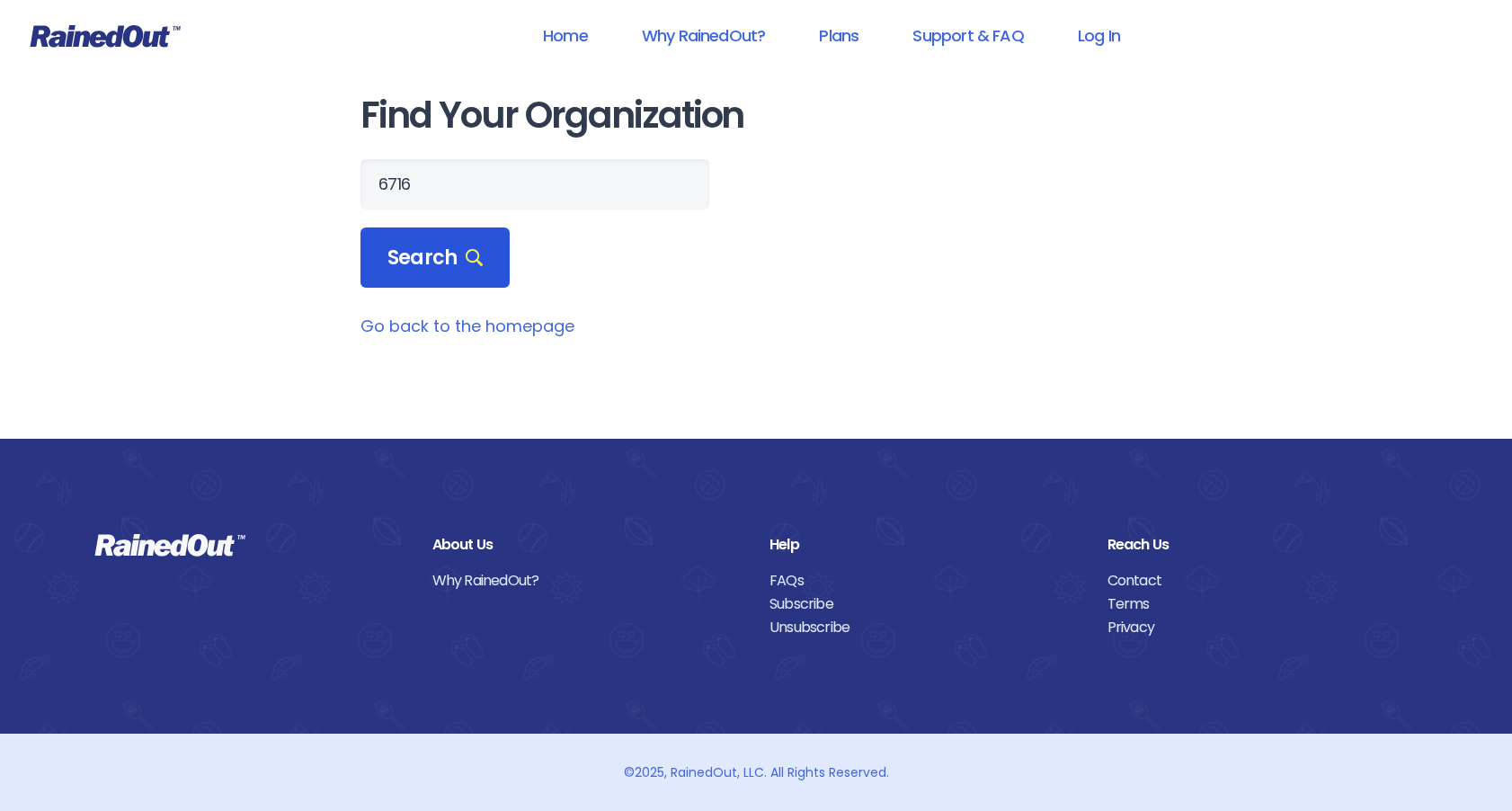
click at [422, 257] on span "Search" at bounding box center [434, 258] width 95 height 25
